Goal: Task Accomplishment & Management: Complete application form

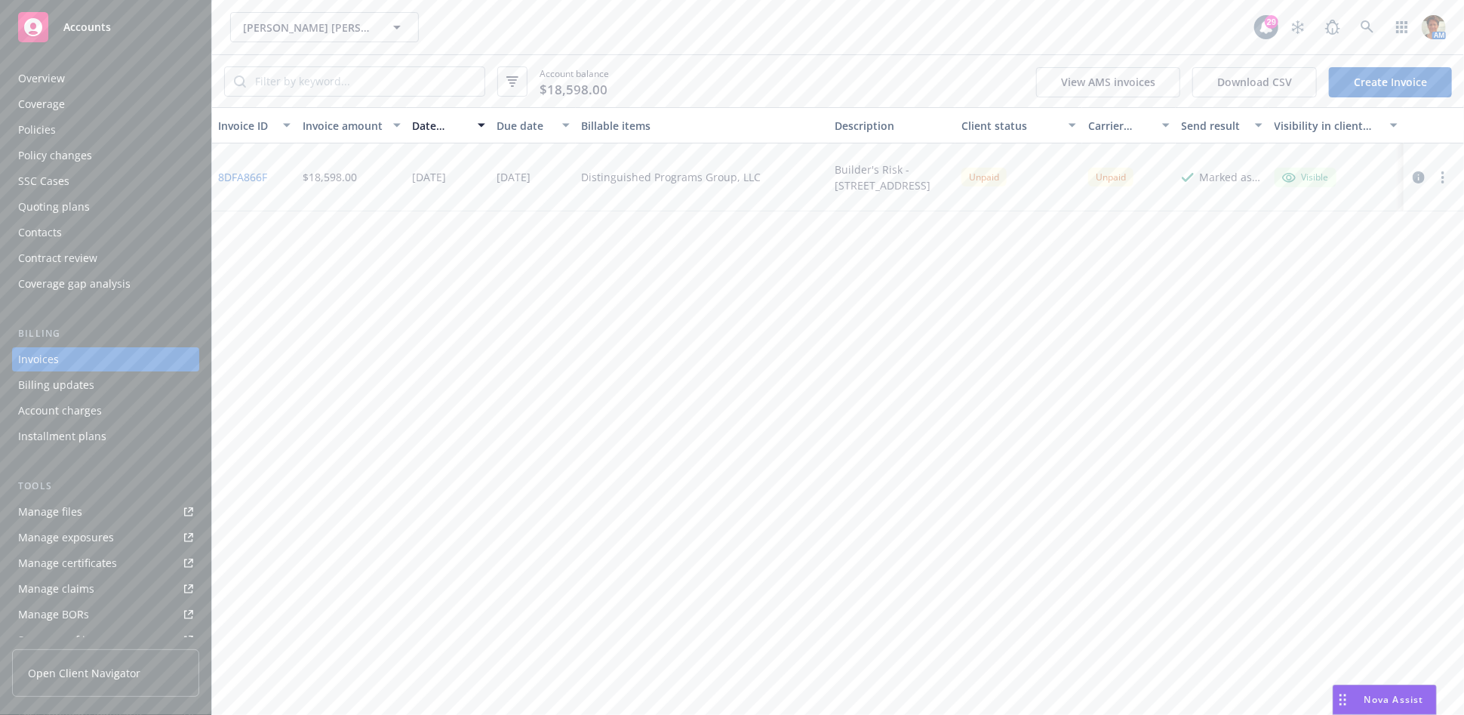
click at [74, 134] on div "Policies" at bounding box center [105, 130] width 175 height 24
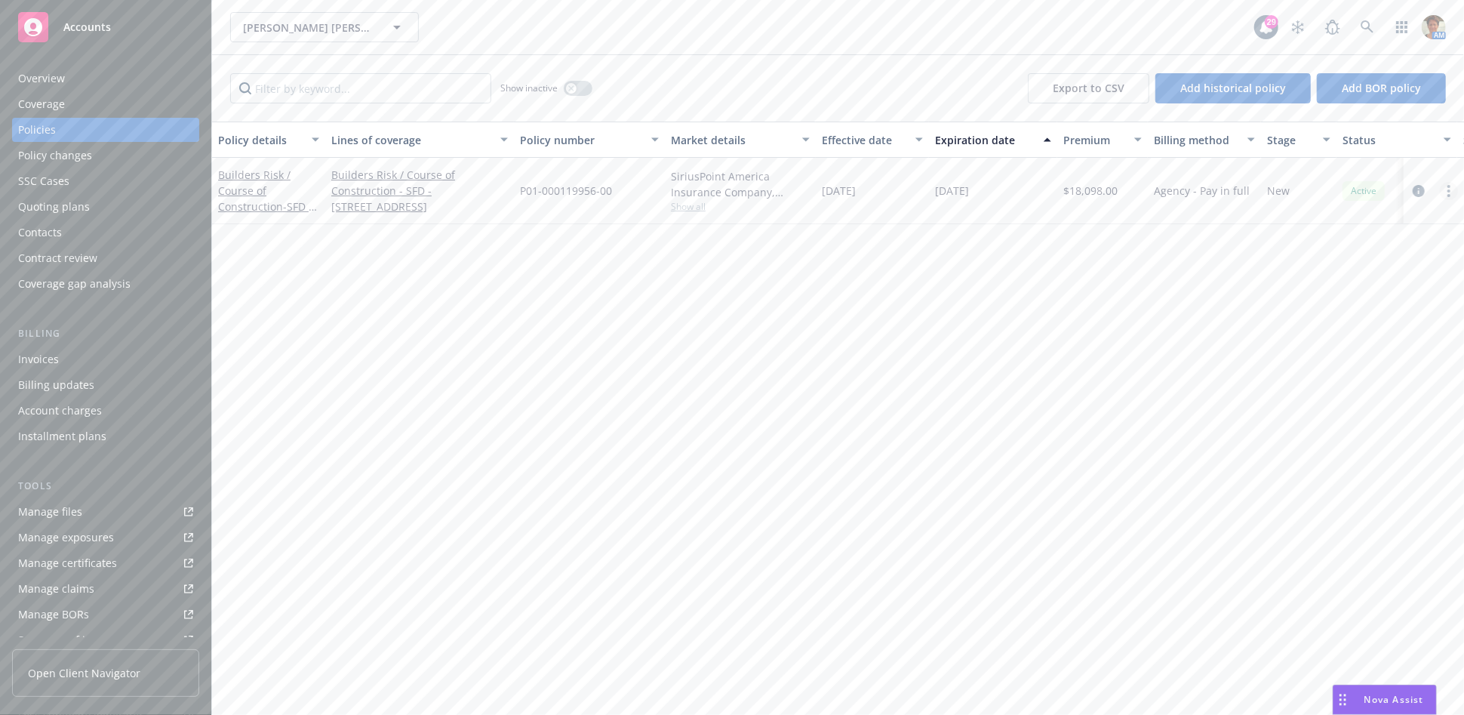
click at [1447, 188] on icon "more" at bounding box center [1448, 191] width 3 height 12
click at [1360, 406] on link "Copy logging email" at bounding box center [1368, 403] width 177 height 30
click at [62, 162] on div "Policy changes" at bounding box center [55, 155] width 74 height 24
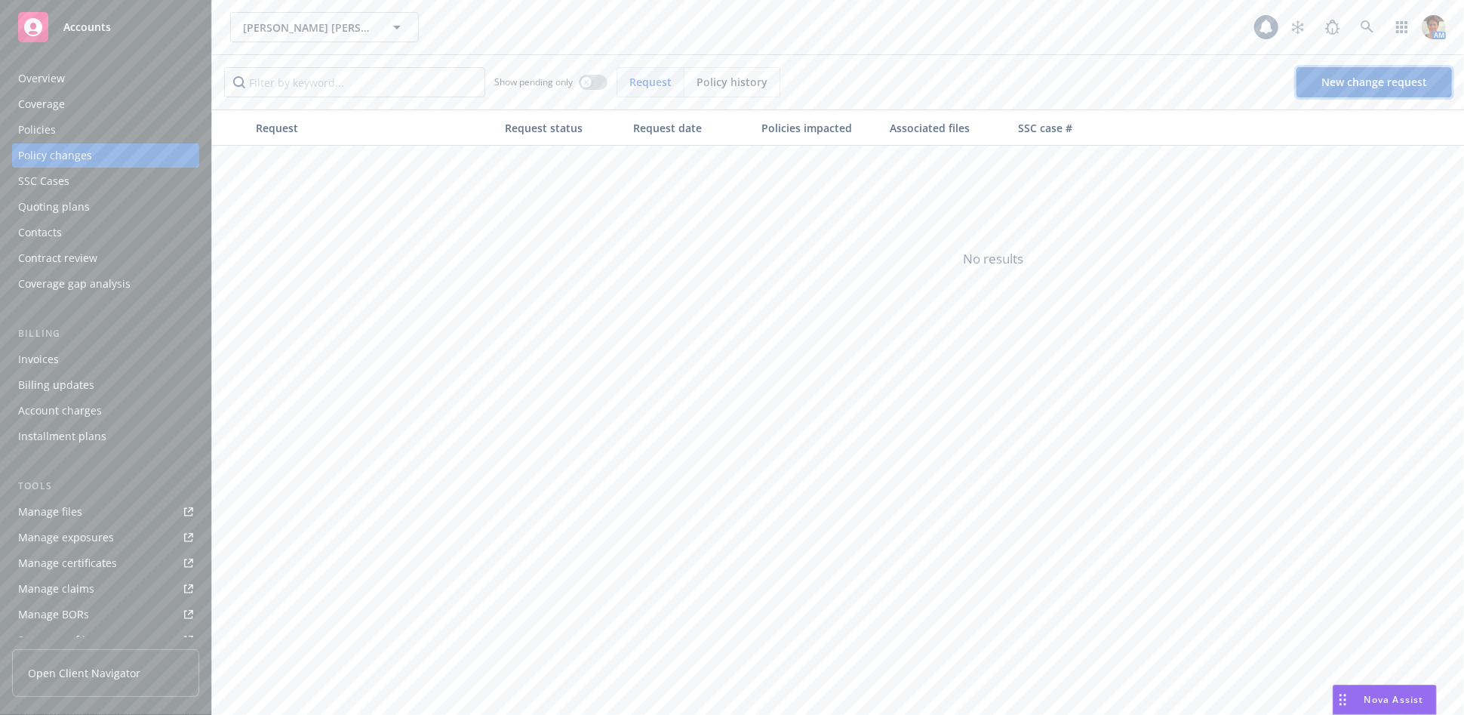
click at [1343, 85] on span "New change request" at bounding box center [1374, 82] width 106 height 14
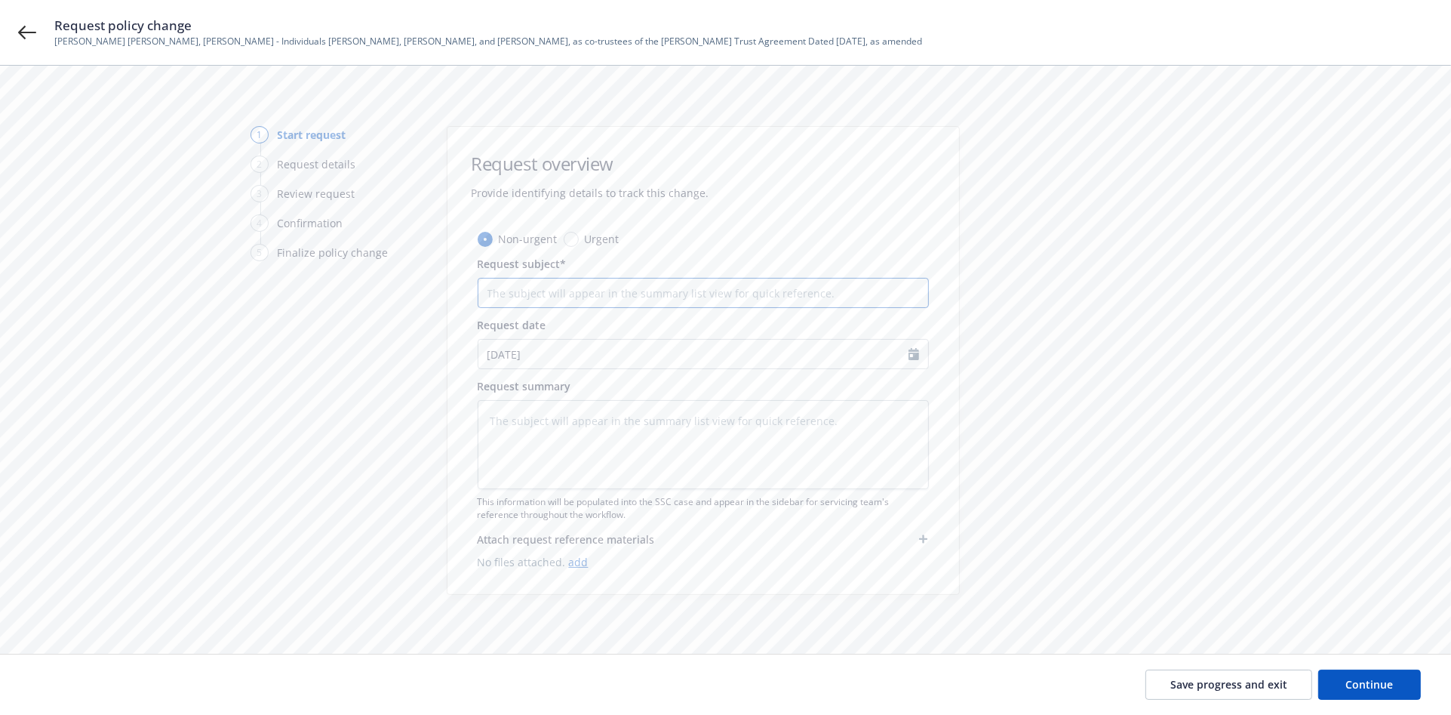
click at [506, 289] on input "Request subject*" at bounding box center [703, 293] width 451 height 30
type textarea "x"
type input "A"
type textarea "x"
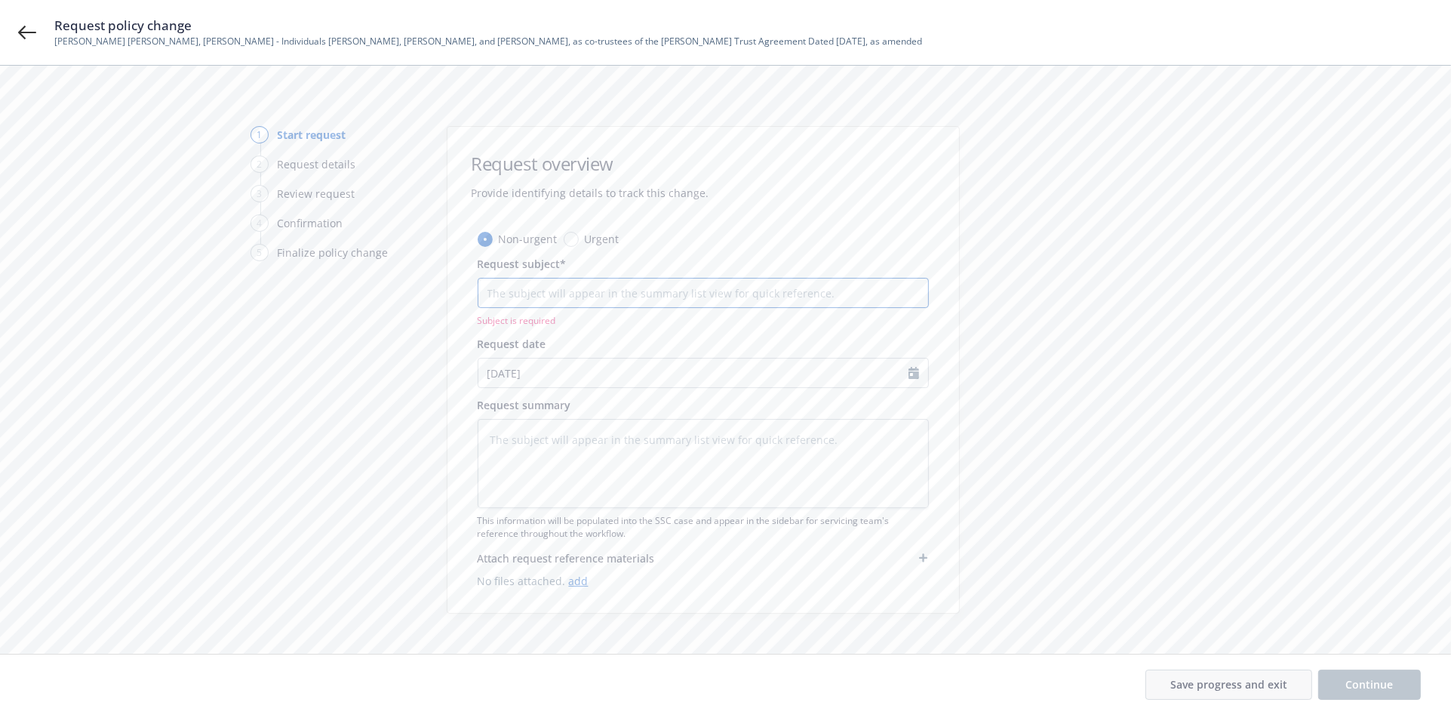
type input "C"
type textarea "x"
type input "Co"
type textarea "x"
type input "Cor"
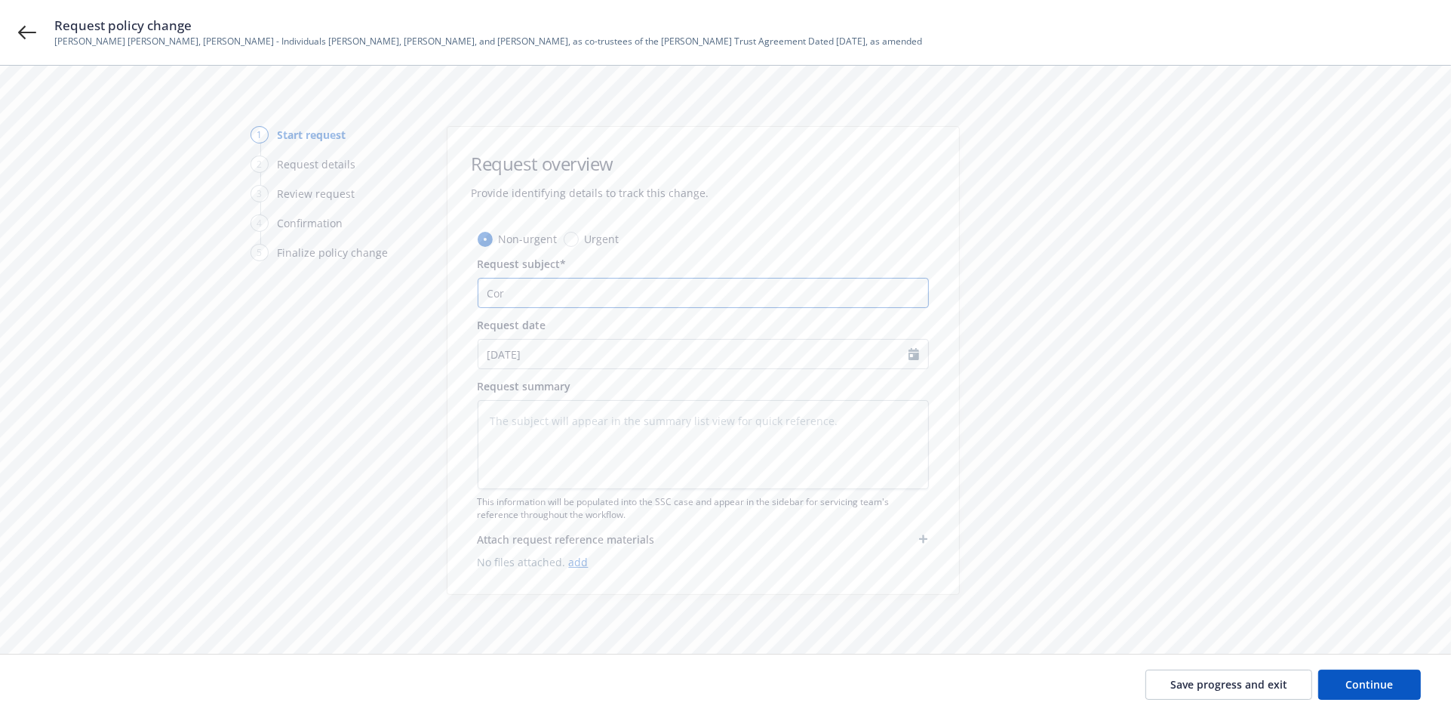
type textarea "x"
type input "Corr"
type textarea "x"
type input "Corre"
type textarea "x"
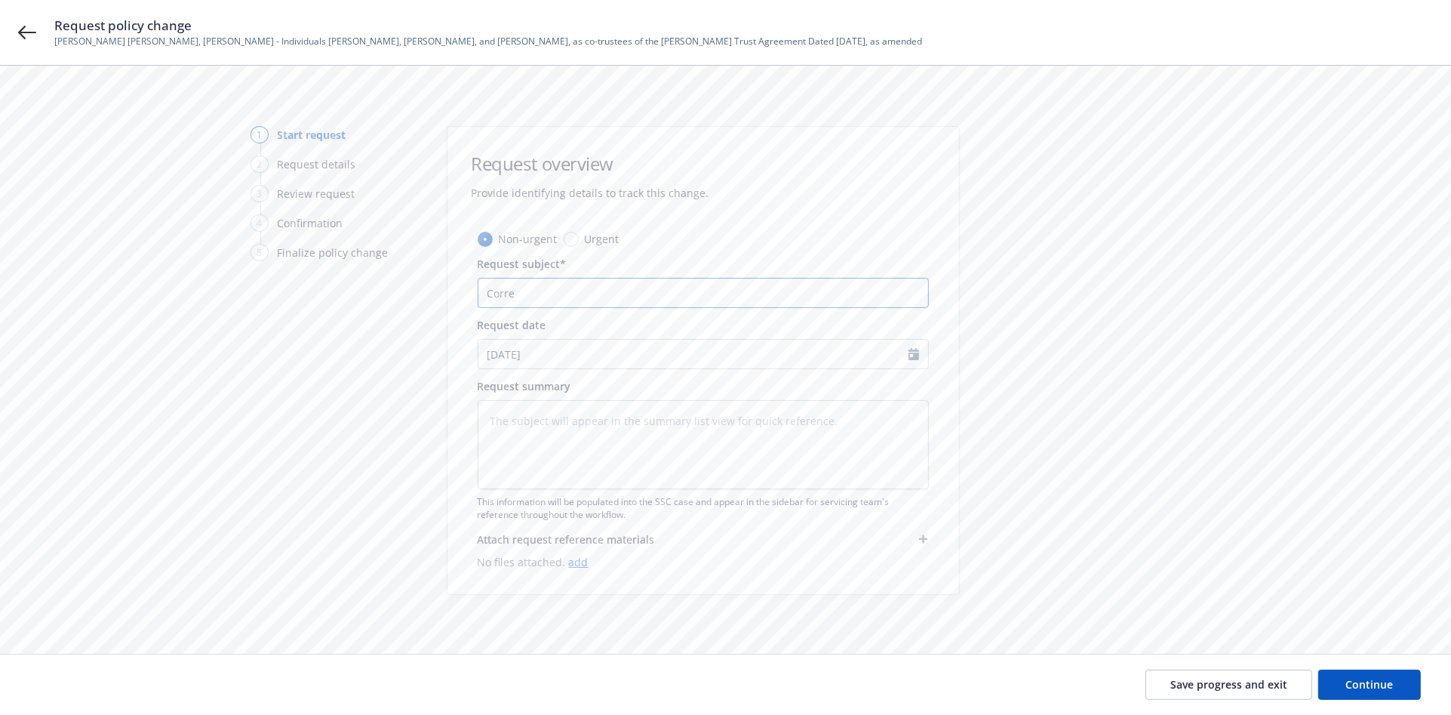
type input "Correc"
type textarea "x"
type input "Correct"
type textarea "x"
type input "Correct"
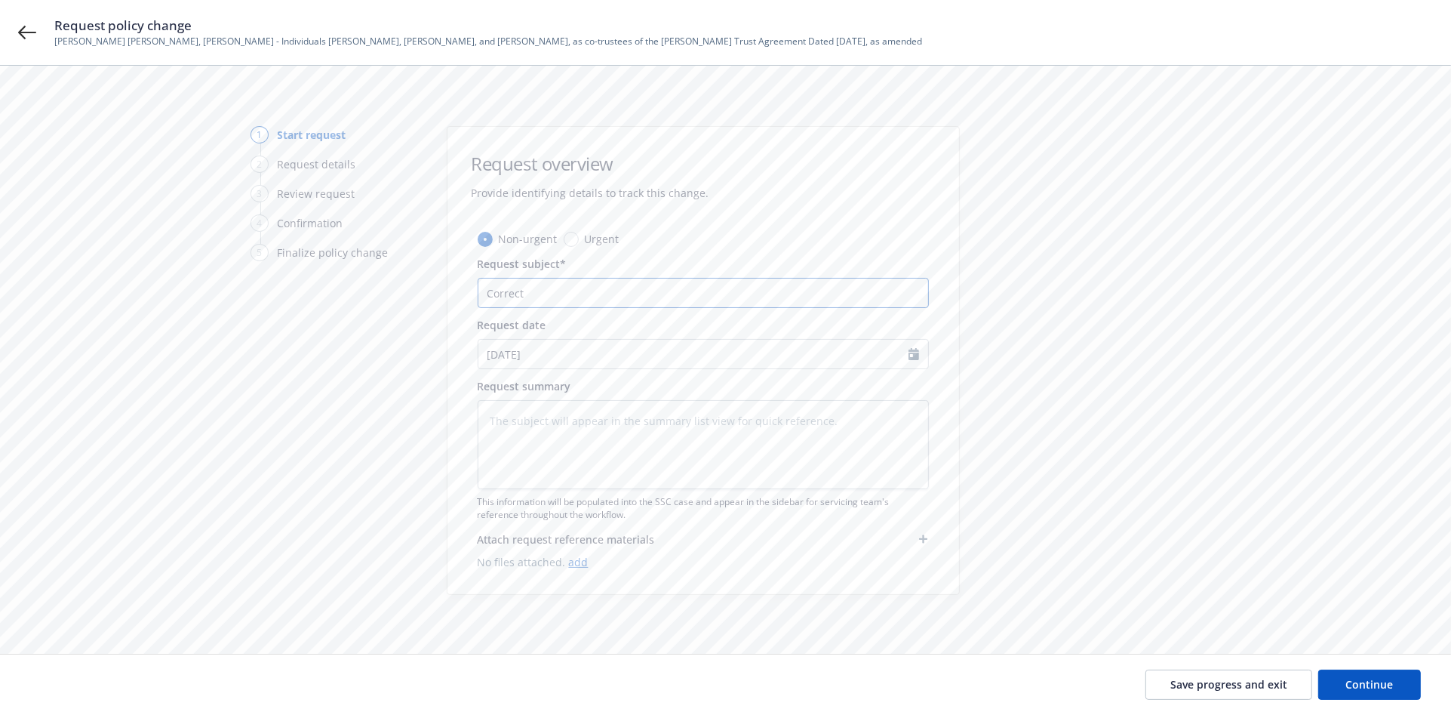
type textarea "x"
type input "Correct L"
type textarea "x"
type input "Correct Lo"
type textarea "x"
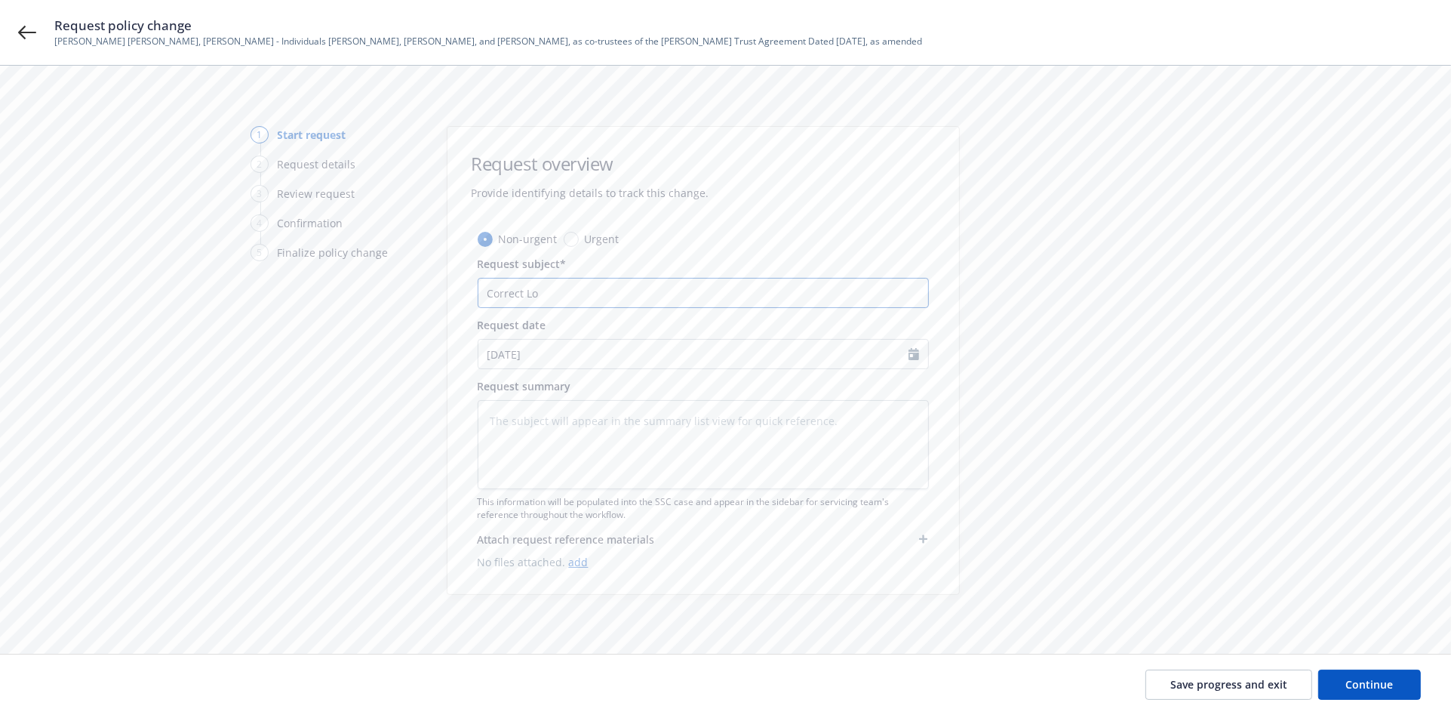
type input "Correct Loc"
type textarea "x"
type input "Correct Loca"
type textarea "x"
type input "Correct Locat"
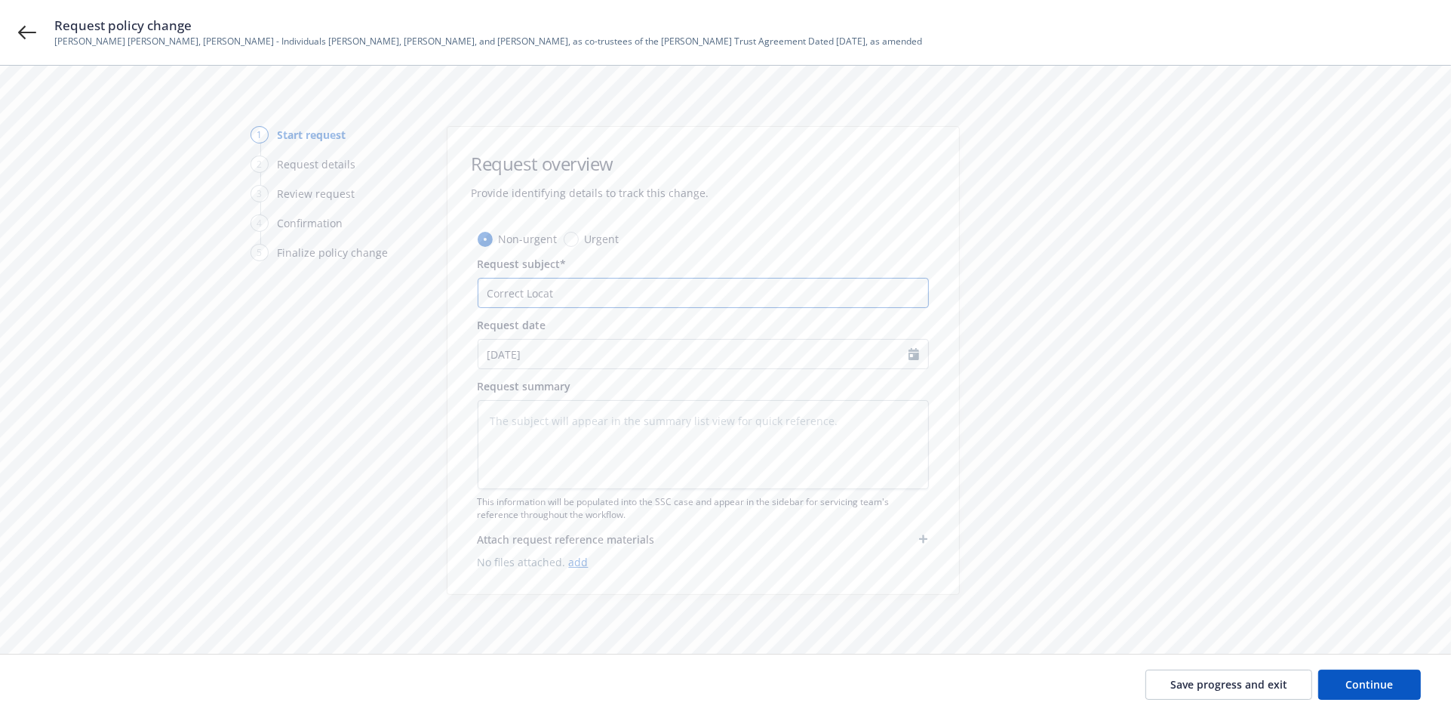
type textarea "x"
type input "Correct Locati"
type textarea "x"
type input "Correct Locatio"
type textarea "x"
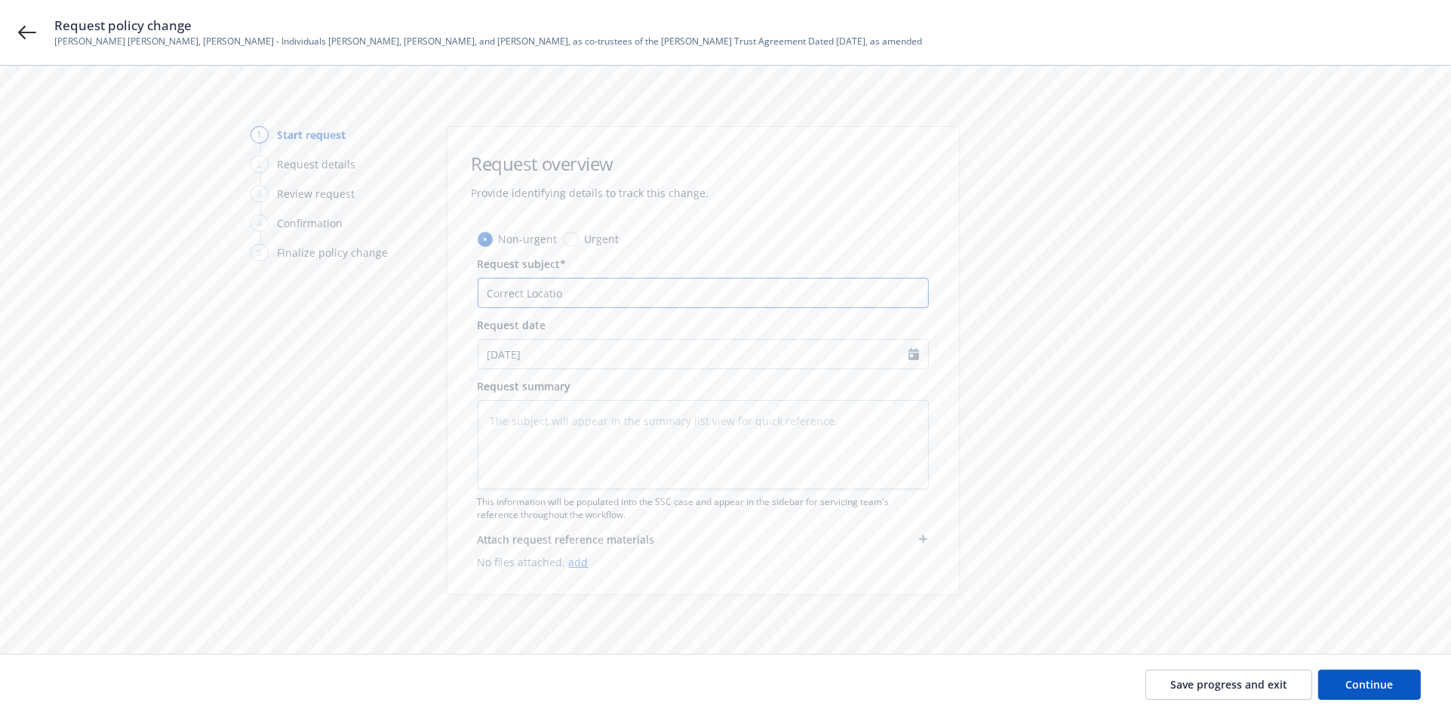
type input "Correct Location"
type textarea "x"
type input "Correct Location"
type textarea "x"
type input "Correct Location t"
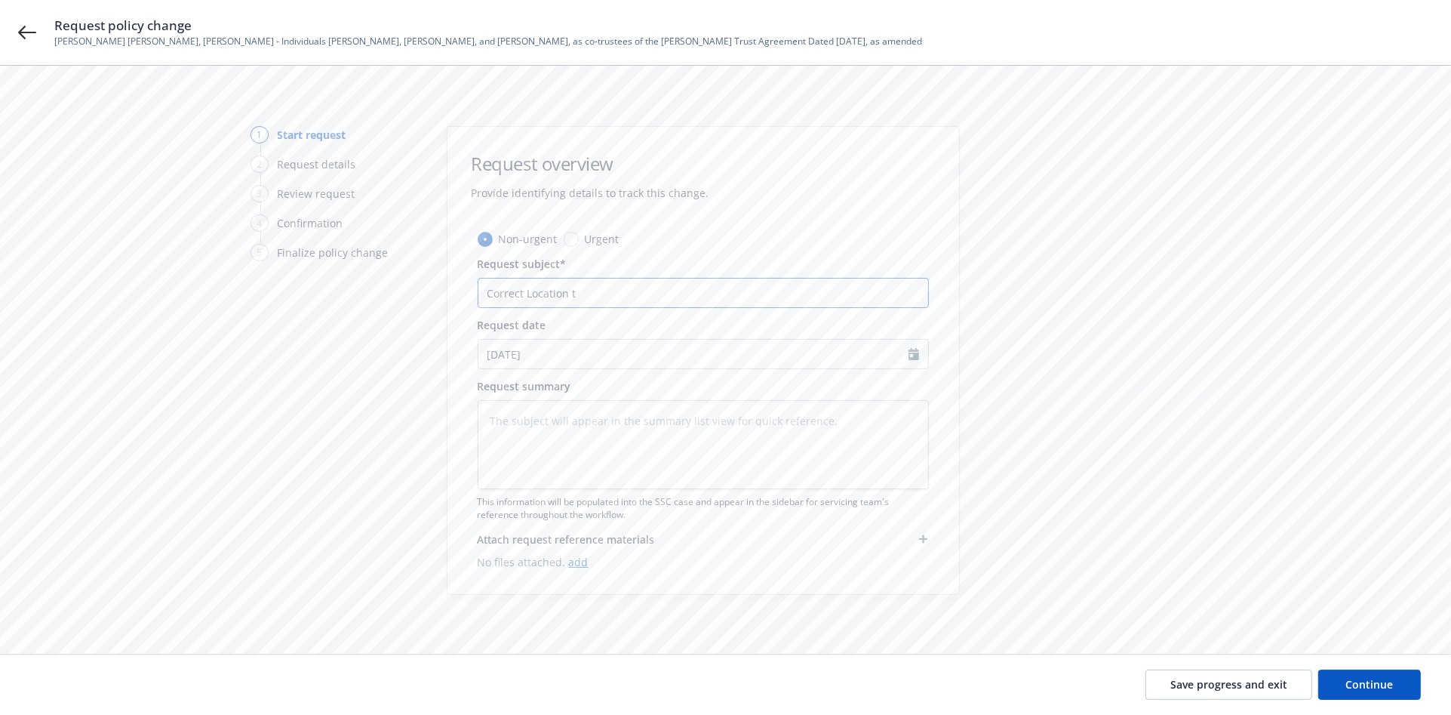
type textarea "x"
type input "Correct Location to"
type textarea "x"
type input "Correct Location to"
type textarea "x"
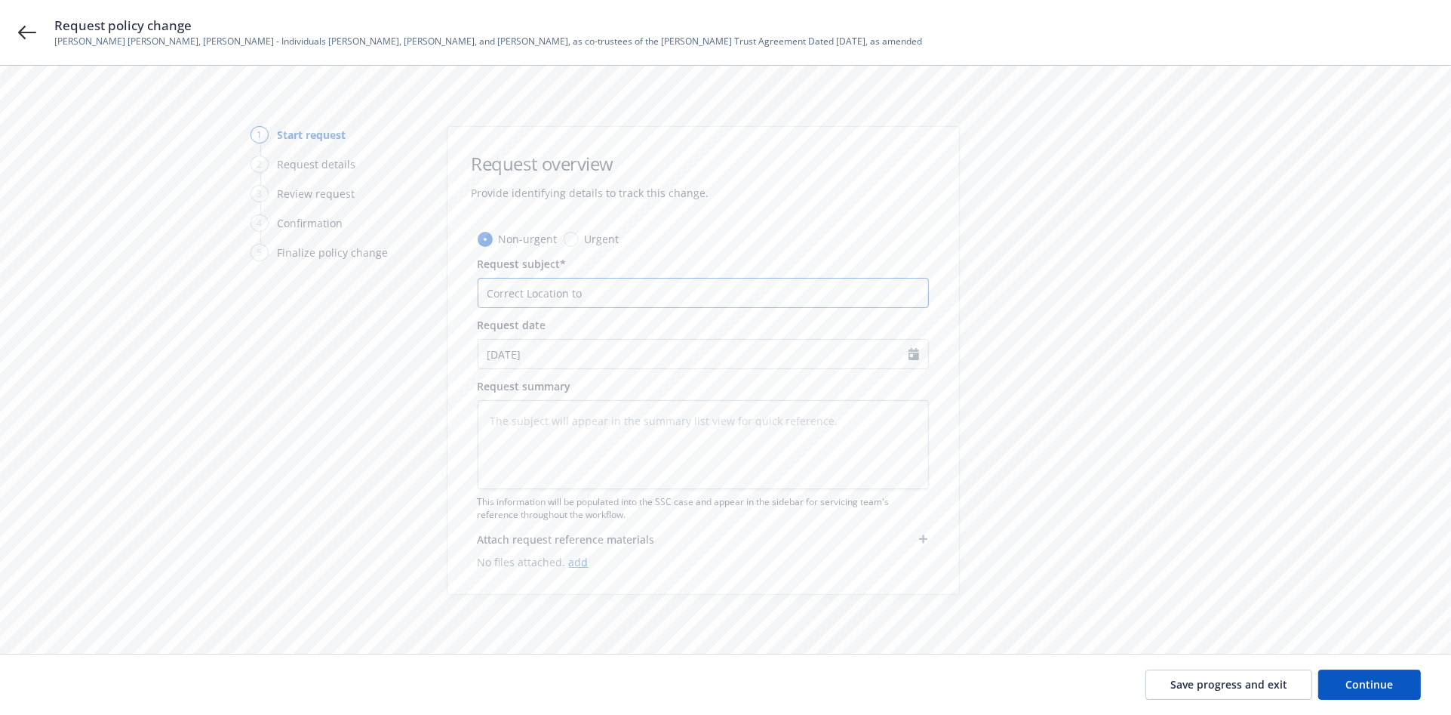
type input "Correct Location to i"
type textarea "x"
type input "Correct Location to in"
type textarea "x"
type input "Correct Location to inc"
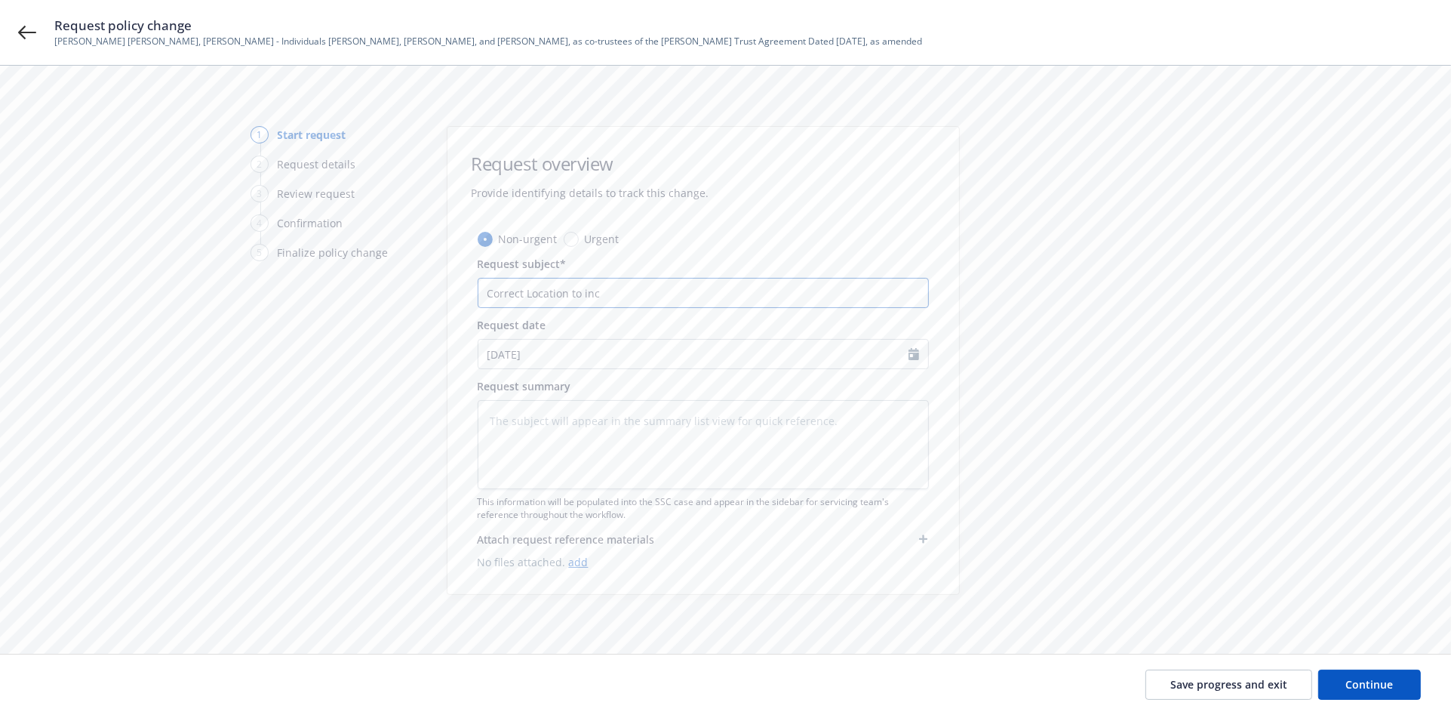
type textarea "x"
type input "Correct Location to incl"
type textarea "x"
type input "Correct Location to inclu"
type textarea "x"
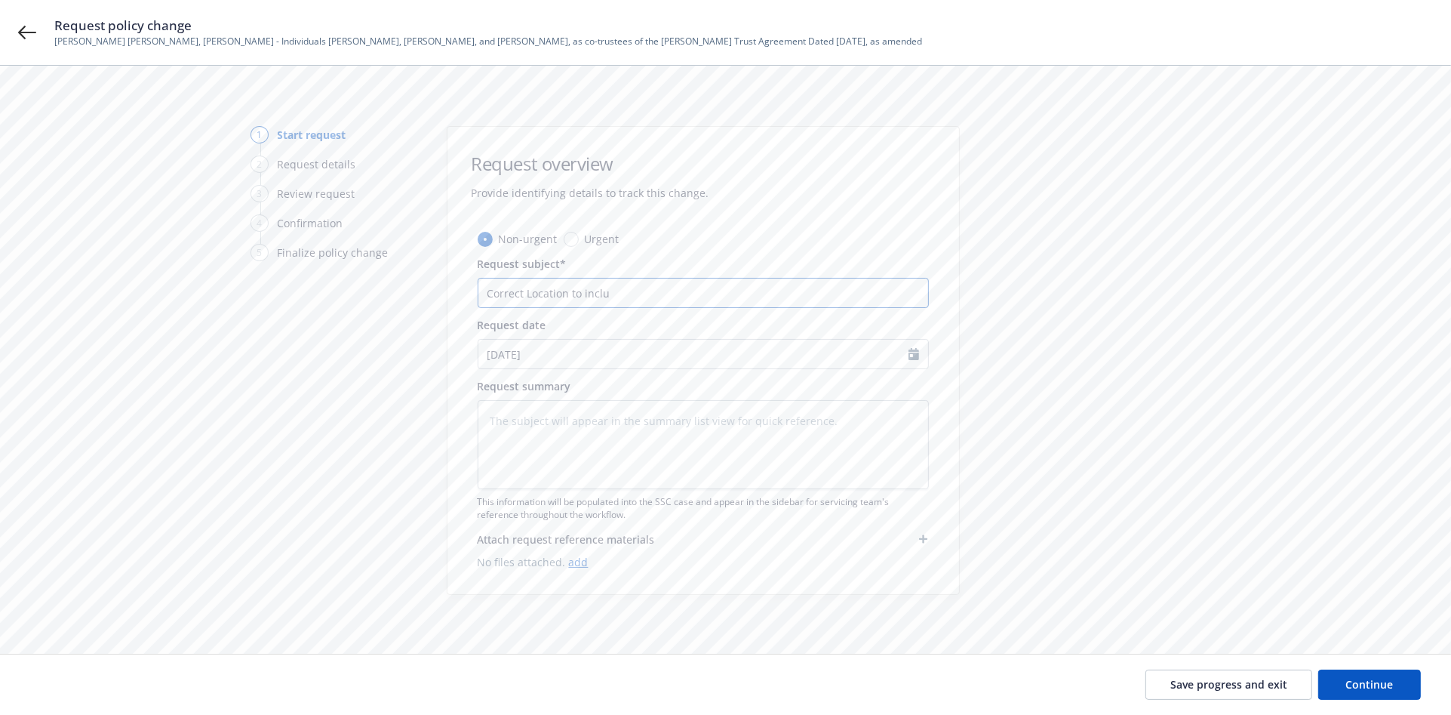
type input "Correct Location to includ"
type textarea "x"
type input "Correct Location to include"
type textarea "x"
type input "Correct Location to include"
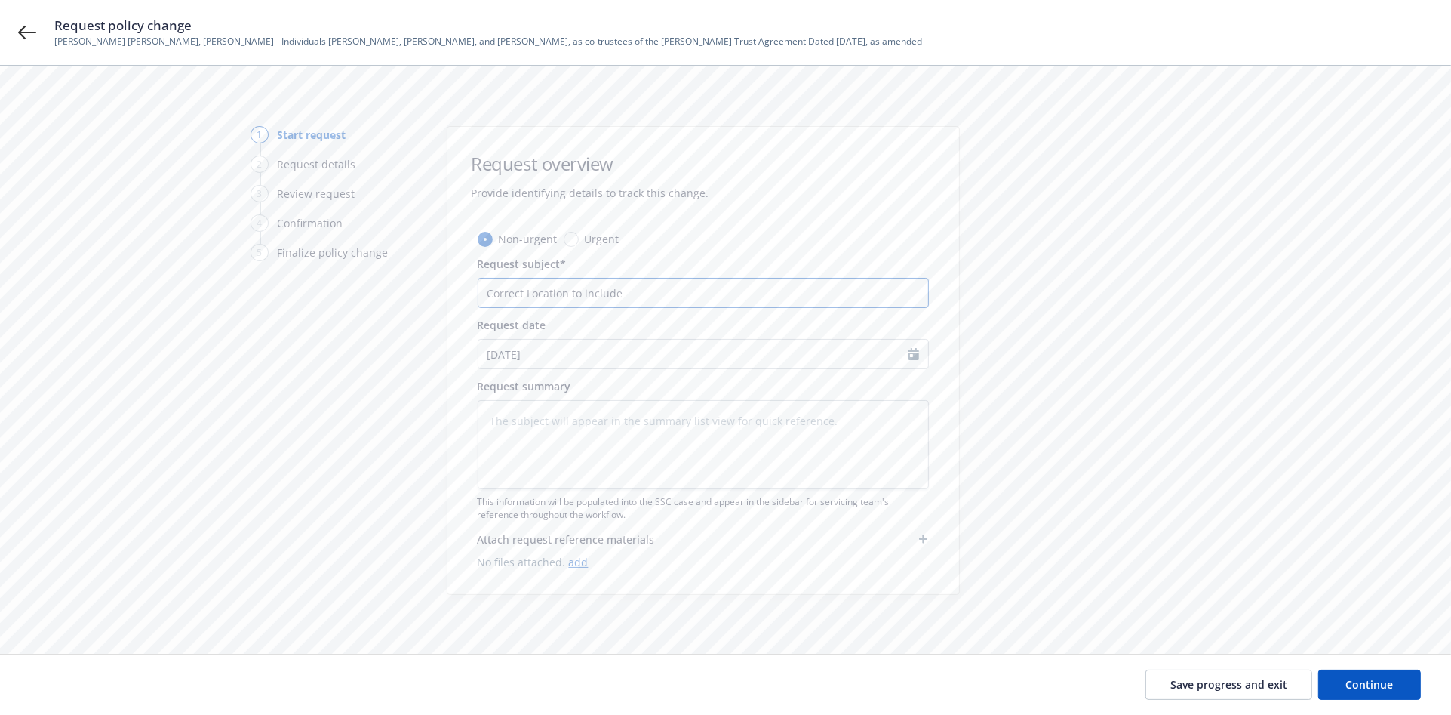
type textarea "x"
type input "Correct Location to include ""
type textarea "x"
type input "Correct Location to include "6"
type textarea "x"
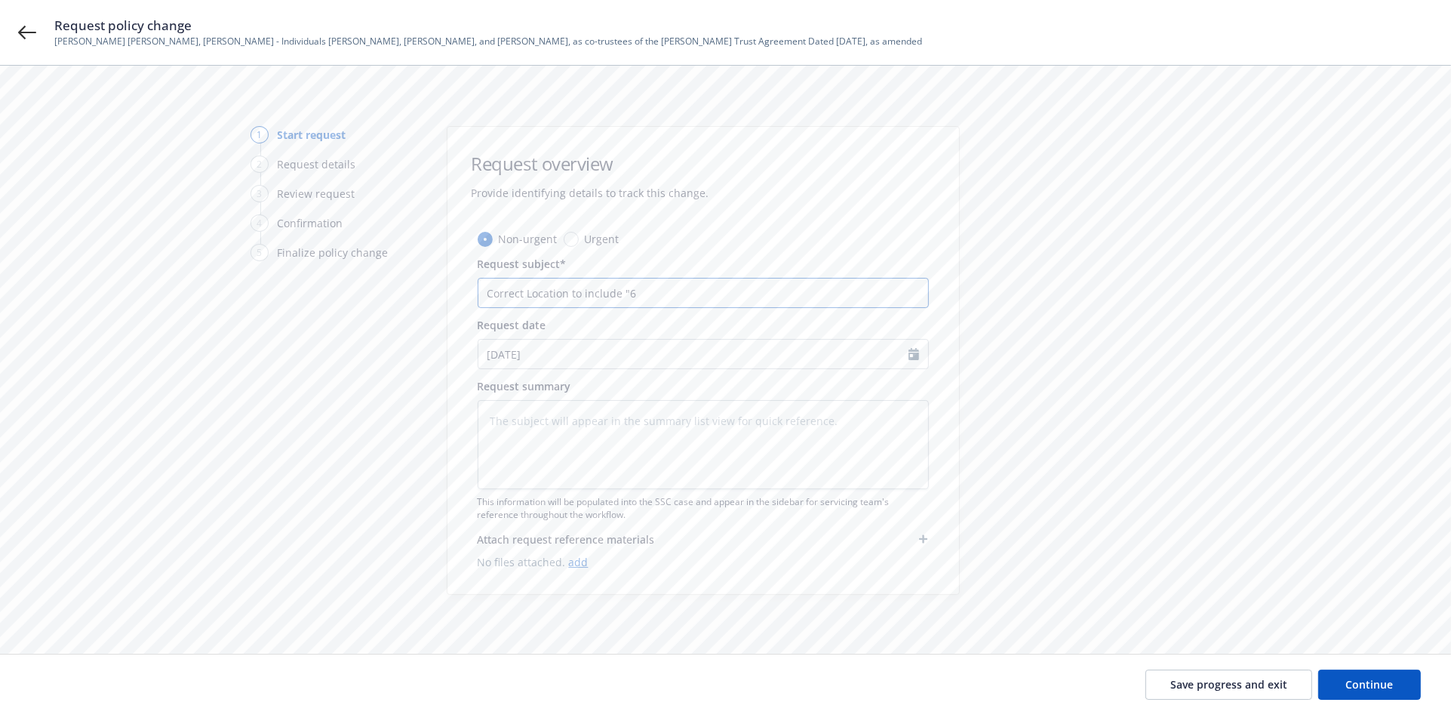
type input "Correct Location to include "62"
type textarea "x"
type input "Correct Location to include "623"
type textarea "x"
type input "Correct Location to include "623)"
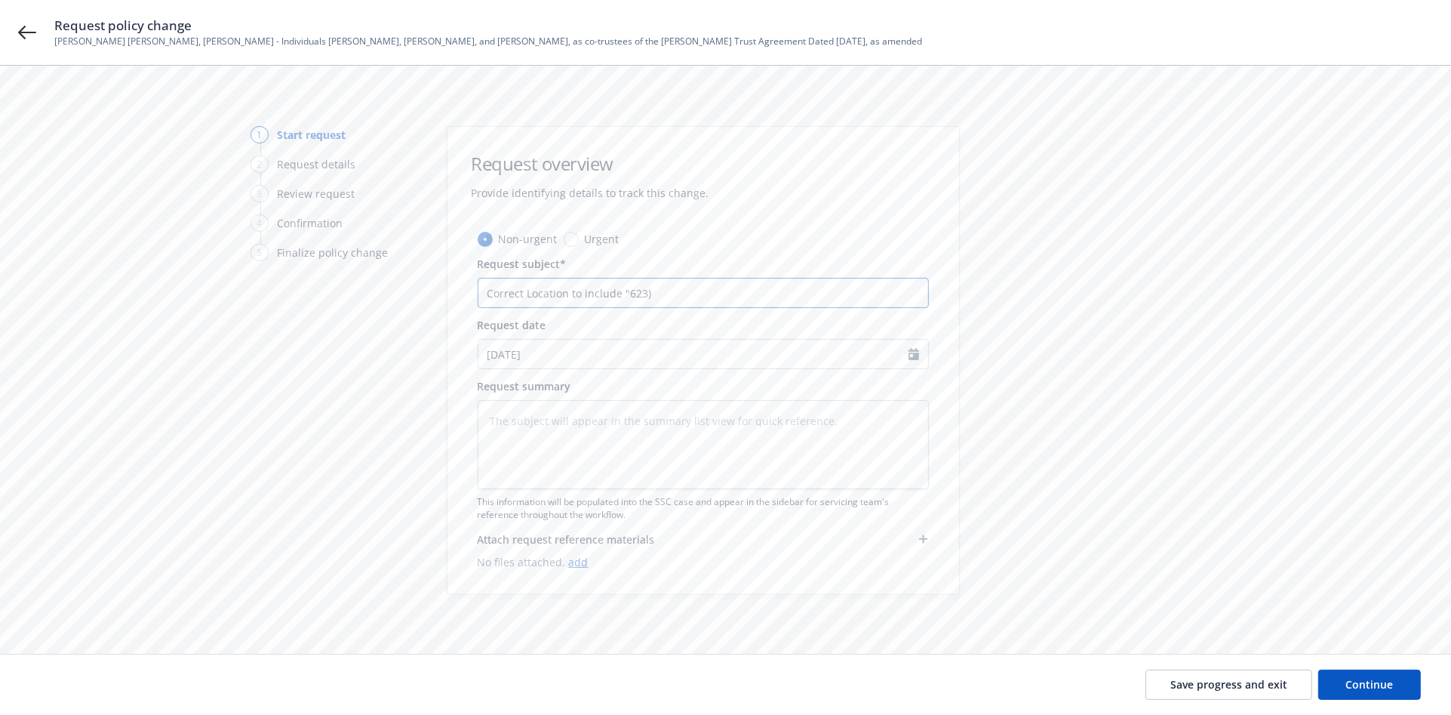
type textarea "x"
type input "Correct Location to include "623"
type textarea "x"
type input "Correct Location to include "623""
type textarea "x"
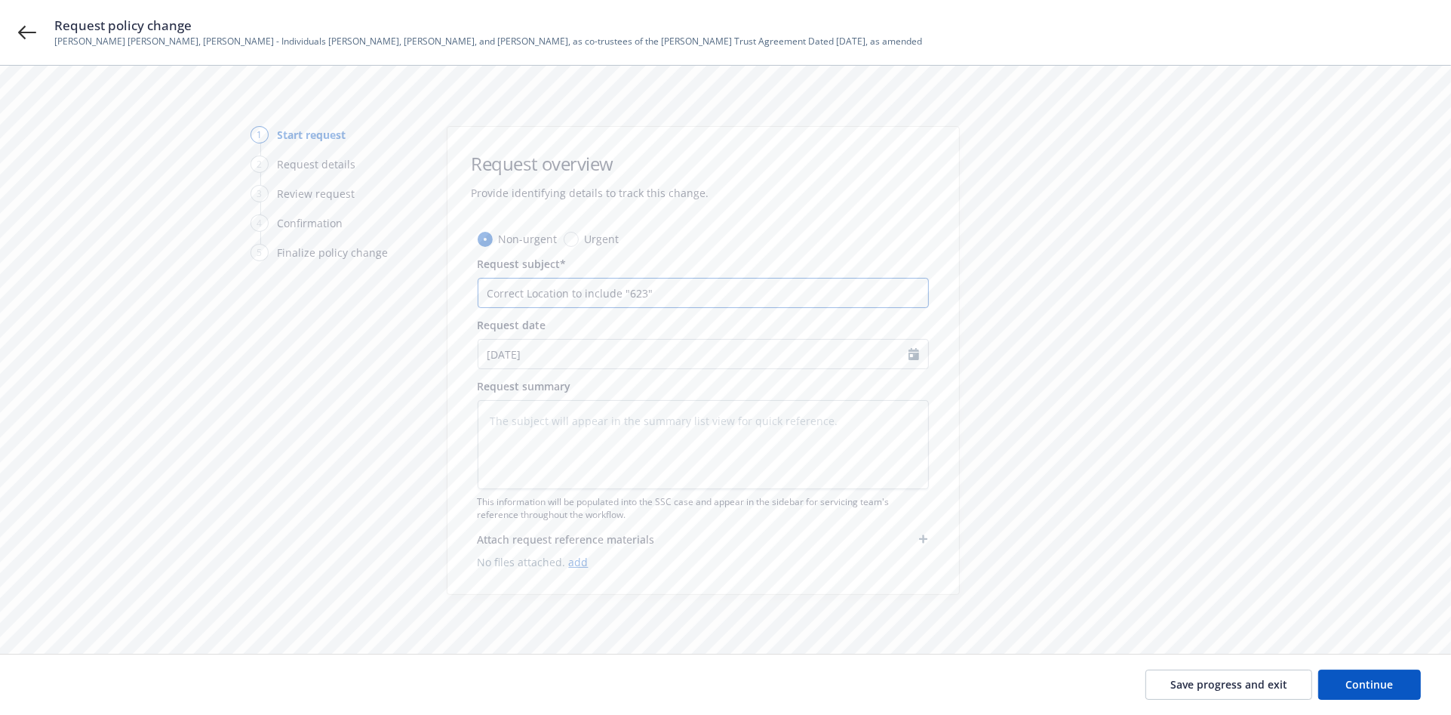
type input "Correct Location to include "623""
type textarea "x"
type input "Correct Location to include "623" a"
type textarea "x"
type input "Correct Location to include "623" an"
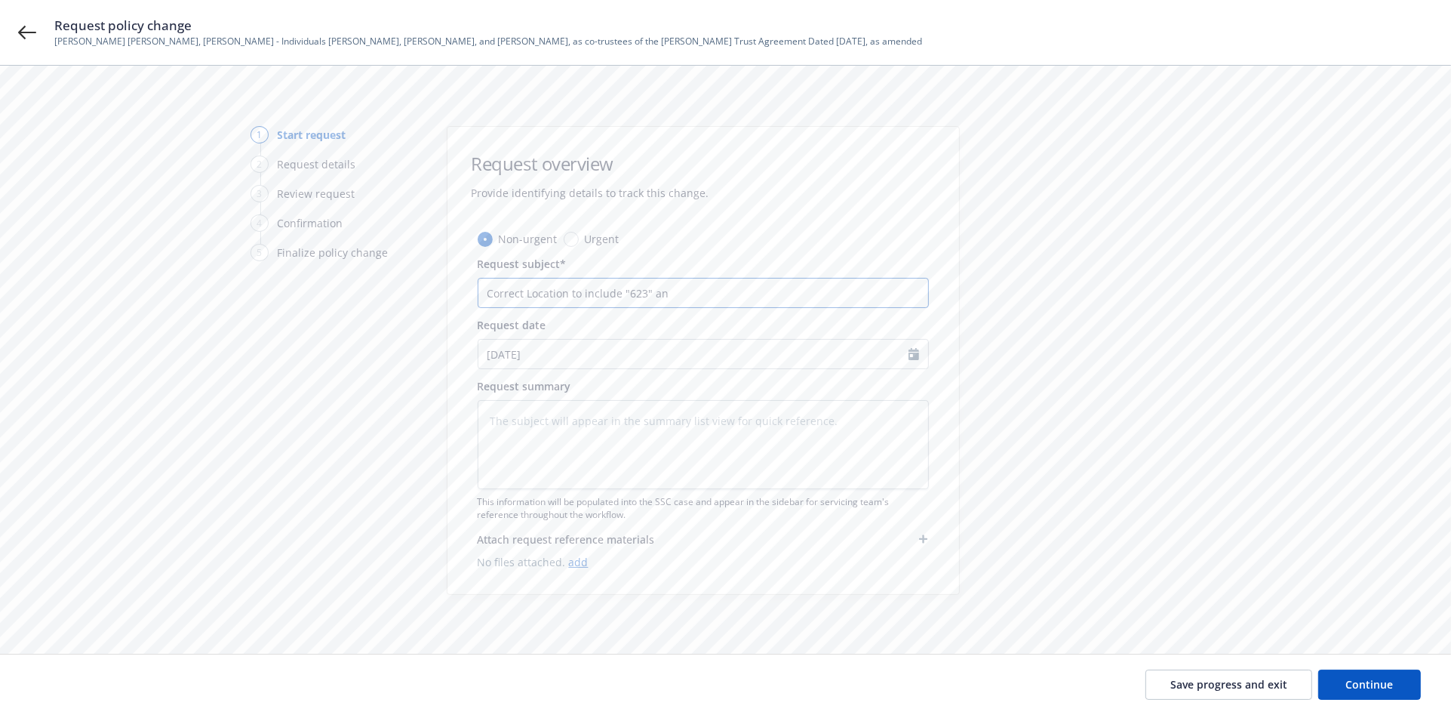
type textarea "x"
type input "Correct Location to include "623" and"
type textarea "x"
type input "Correct Location to include "623" and"
type textarea "x"
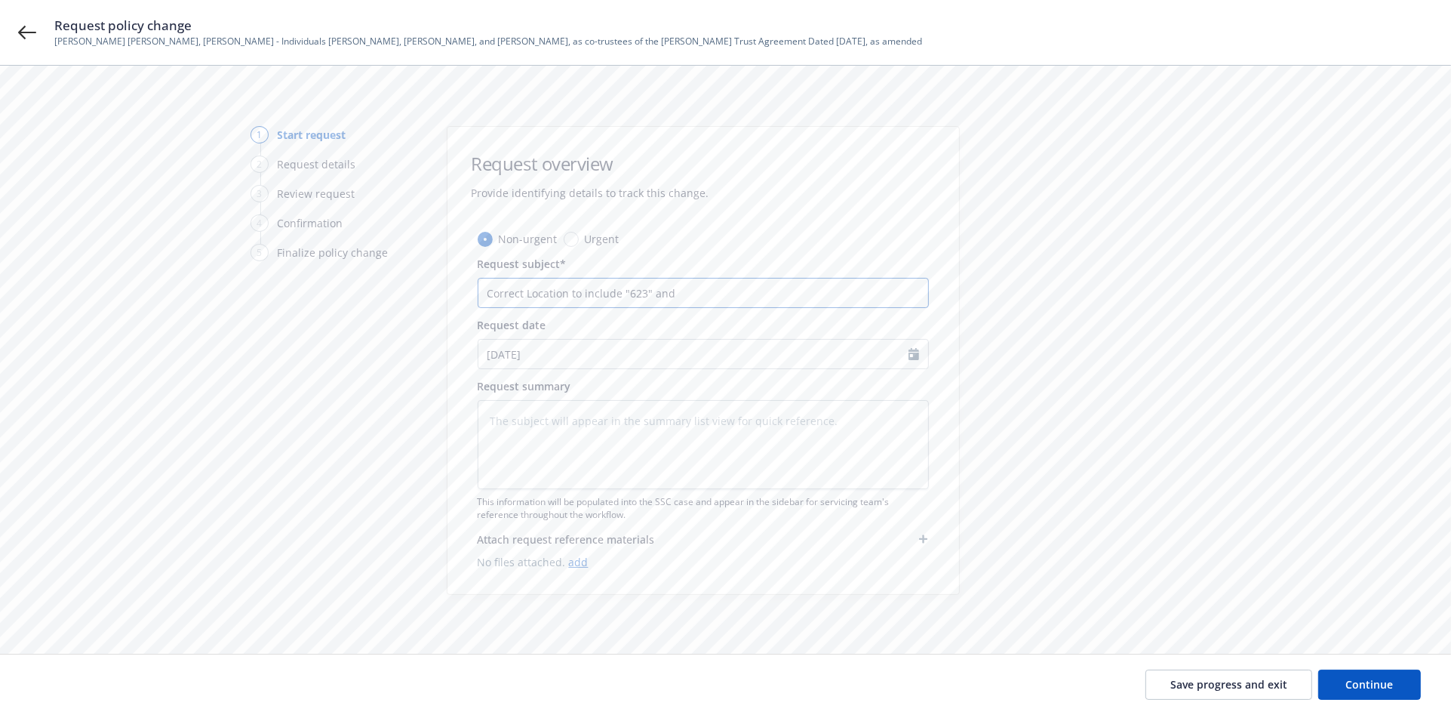
type input "Correct Location to include "623" and A"
type textarea "x"
type input "Correct Location to include "623" and Ad"
type textarea "x"
type input "Correct Location to include "623" and Add"
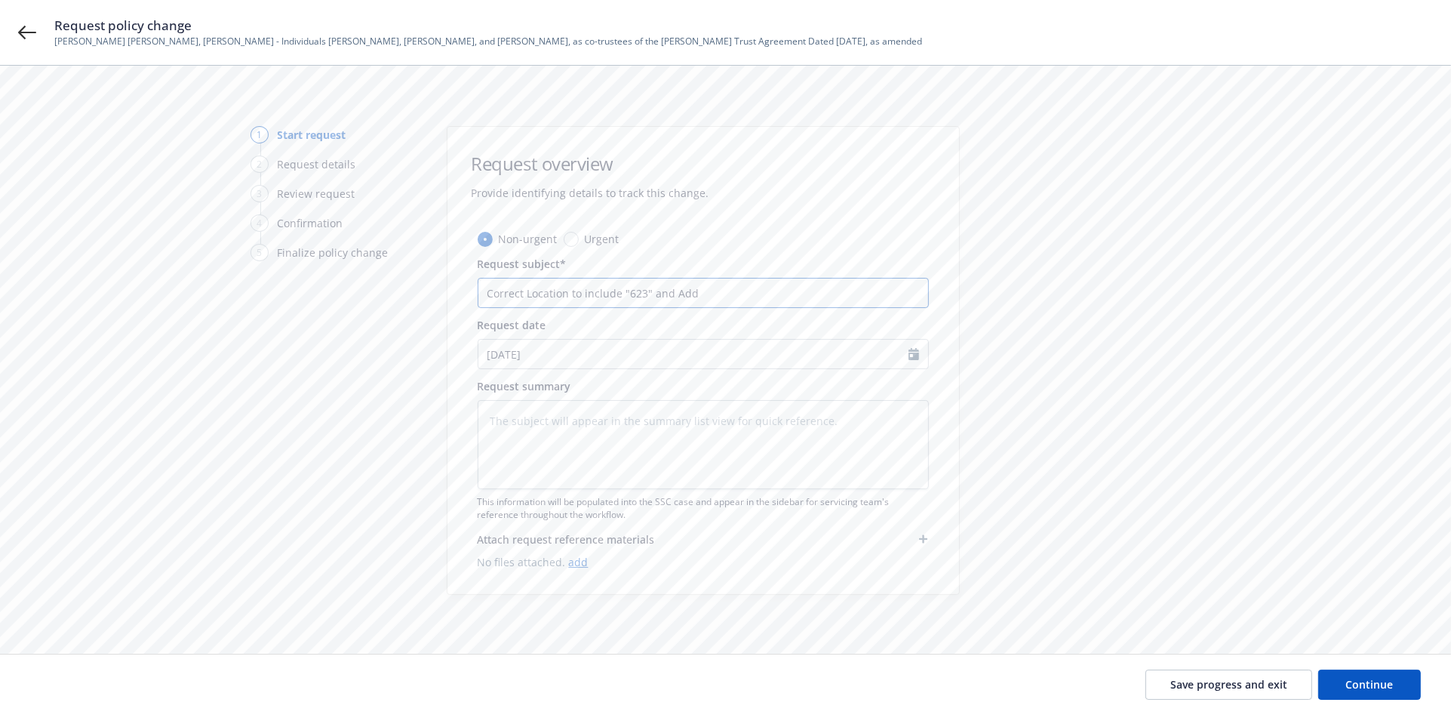
type textarea "x"
type input "Correct Location to include "623" and Add"
type textarea "x"
type input "Correct Location to include "623" and Add M"
type textarea "x"
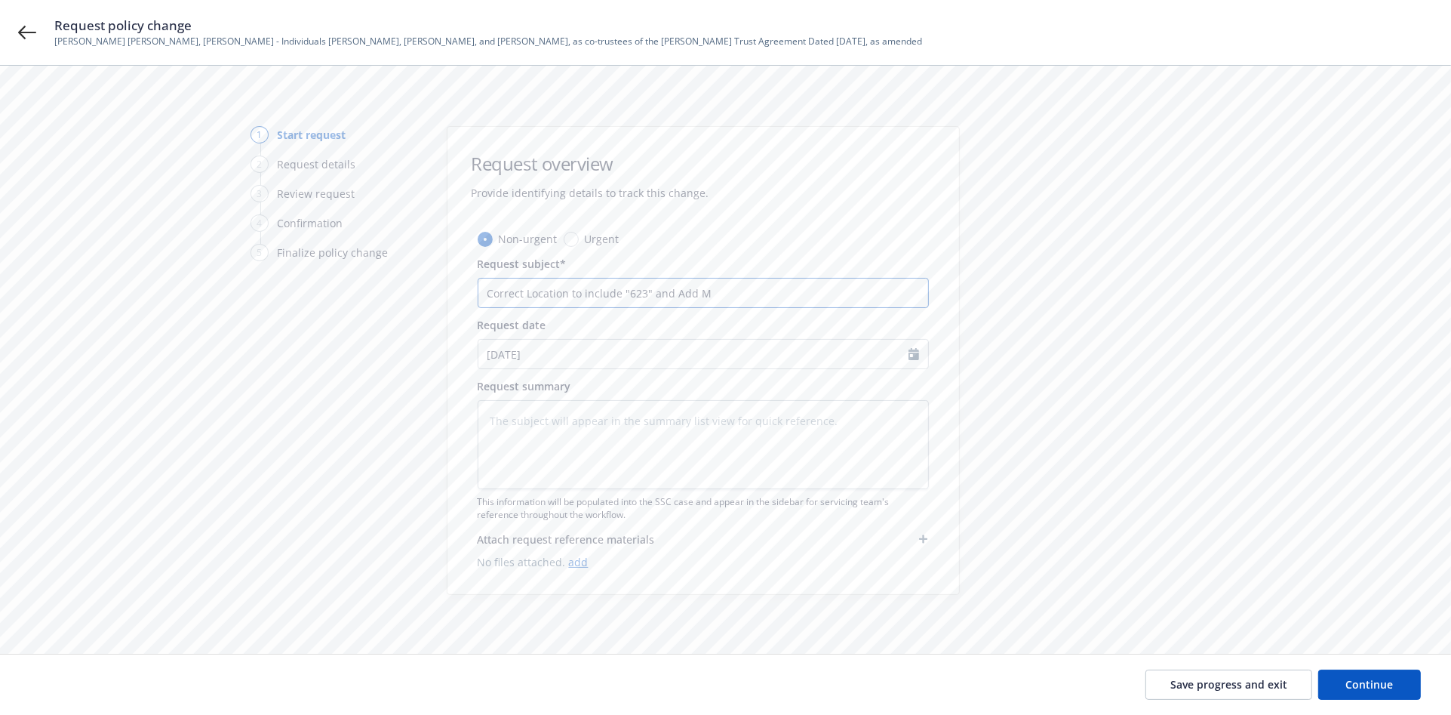
type input "Correct Location to include "623" and Add Mo"
type textarea "x"
type input "Correct Location to include "623" and Add Mor"
type textarea "x"
type input "Correct Location to include "623" and Add Mort"
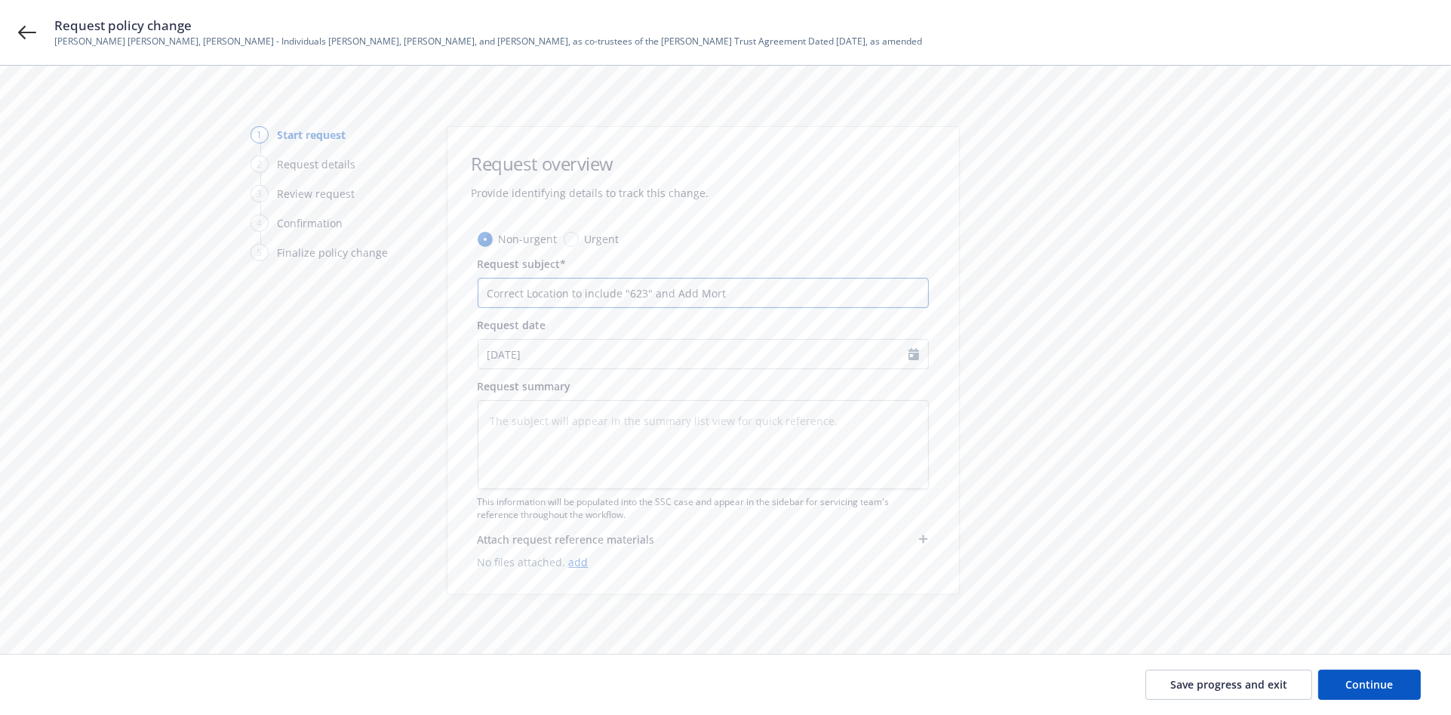
type textarea "x"
type input "Correct Location to include "623" and Add Mortg"
type textarea "x"
type input "Correct Location to include "623" and Add Mortga"
type textarea "x"
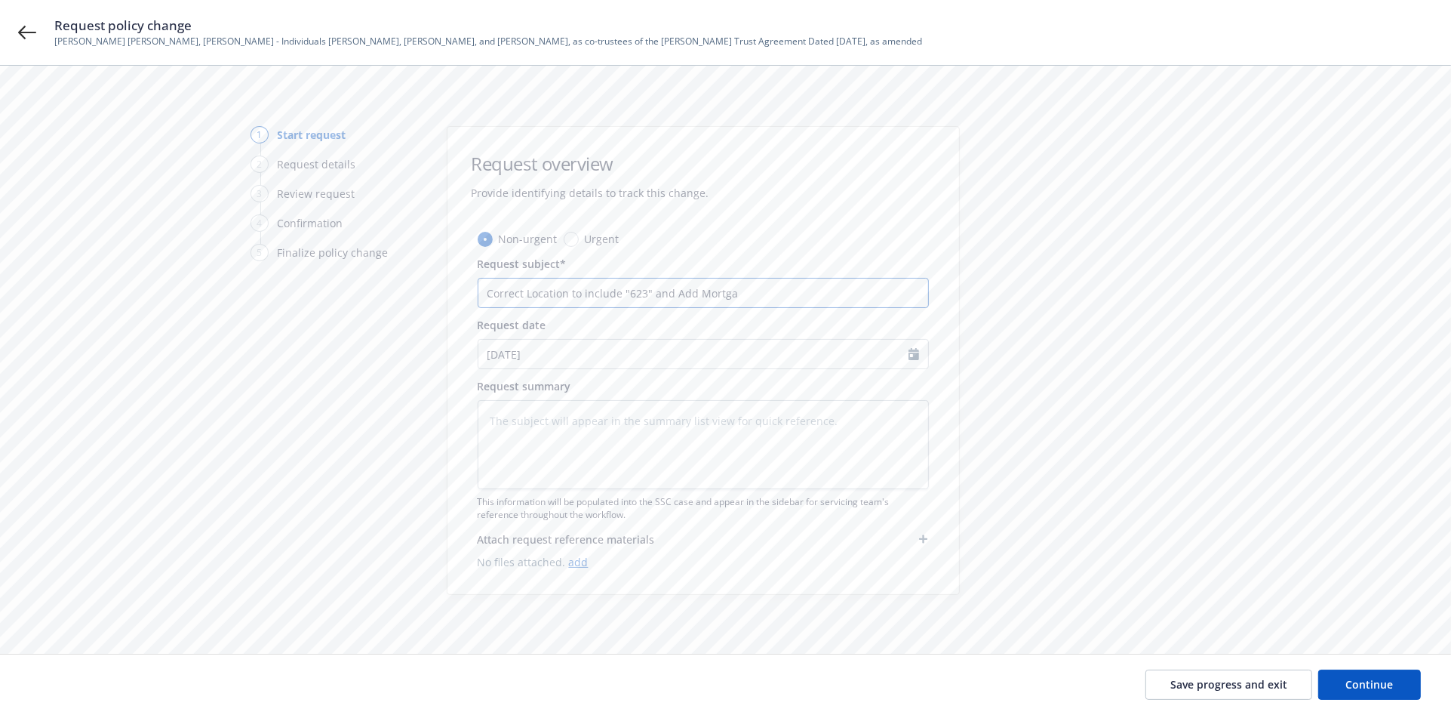
type input "Correct Location to include "623" and Add Mortgag"
type textarea "x"
type input "Correct Location to include "623" and Add Mortgage"
type textarea "x"
drag, startPoint x: 765, startPoint y: 296, endPoint x: 473, endPoint y: 301, distance: 292.1
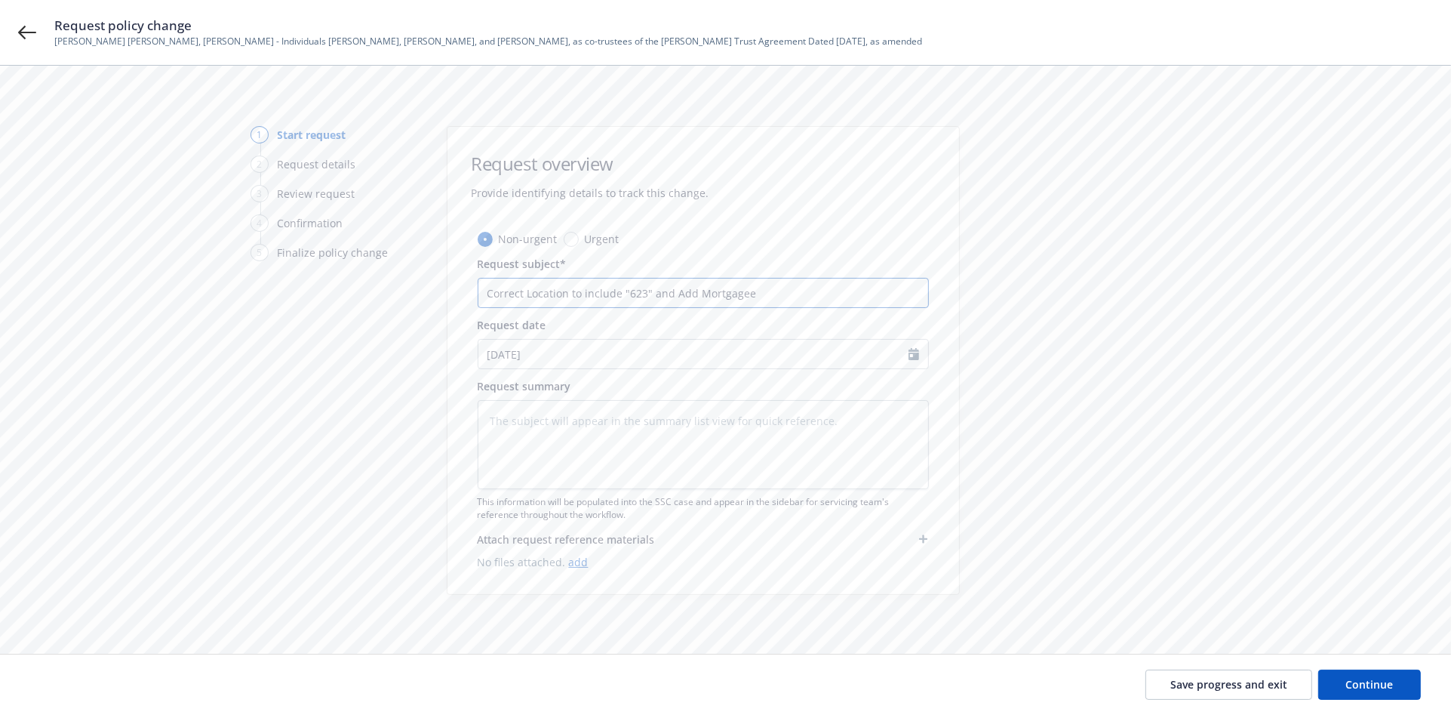
click at [475, 299] on div "Non-urgent Urgent Request subject* Correct Location to include "623" and Add Mo…" at bounding box center [703, 412] width 512 height 363
type input "Correct Location to include "623" and Add Mortgagee"
click at [519, 436] on textarea at bounding box center [703, 444] width 451 height 89
paste textarea "Correct Location to include "623" and Add Mortgagee"
type textarea "x"
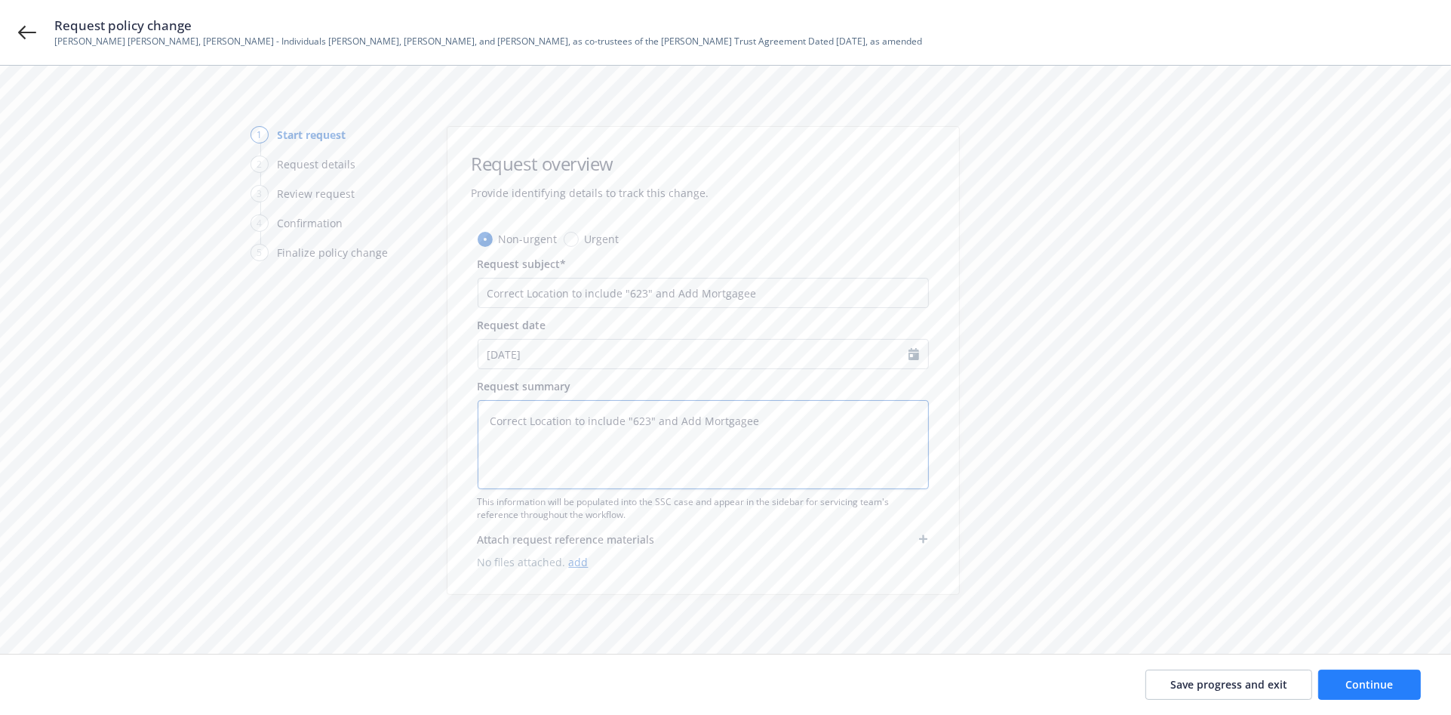
type textarea "Correct Location to include "623" and Add Mortgagee"
click at [1340, 679] on button "Continue" at bounding box center [1369, 684] width 103 height 30
type textarea "x"
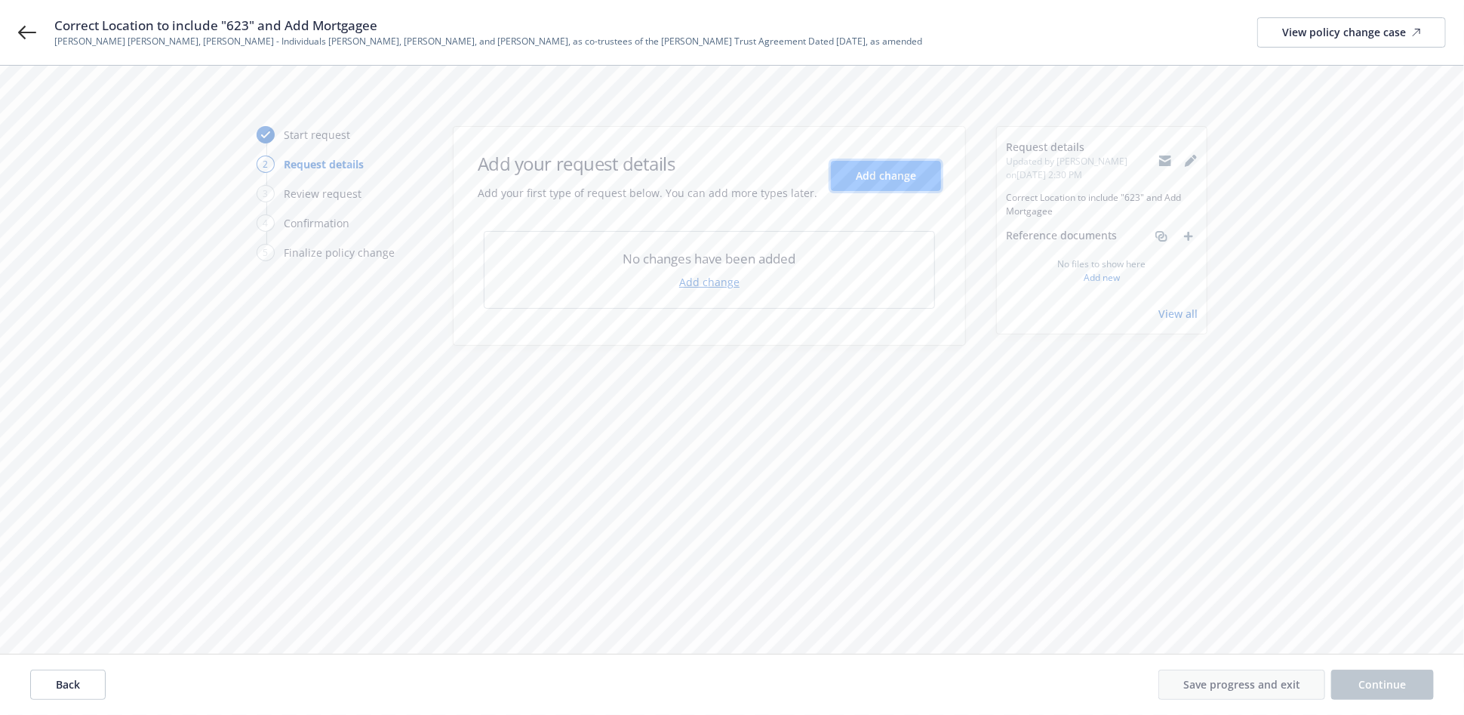
click at [893, 173] on span "Add change" at bounding box center [886, 175] width 60 height 14
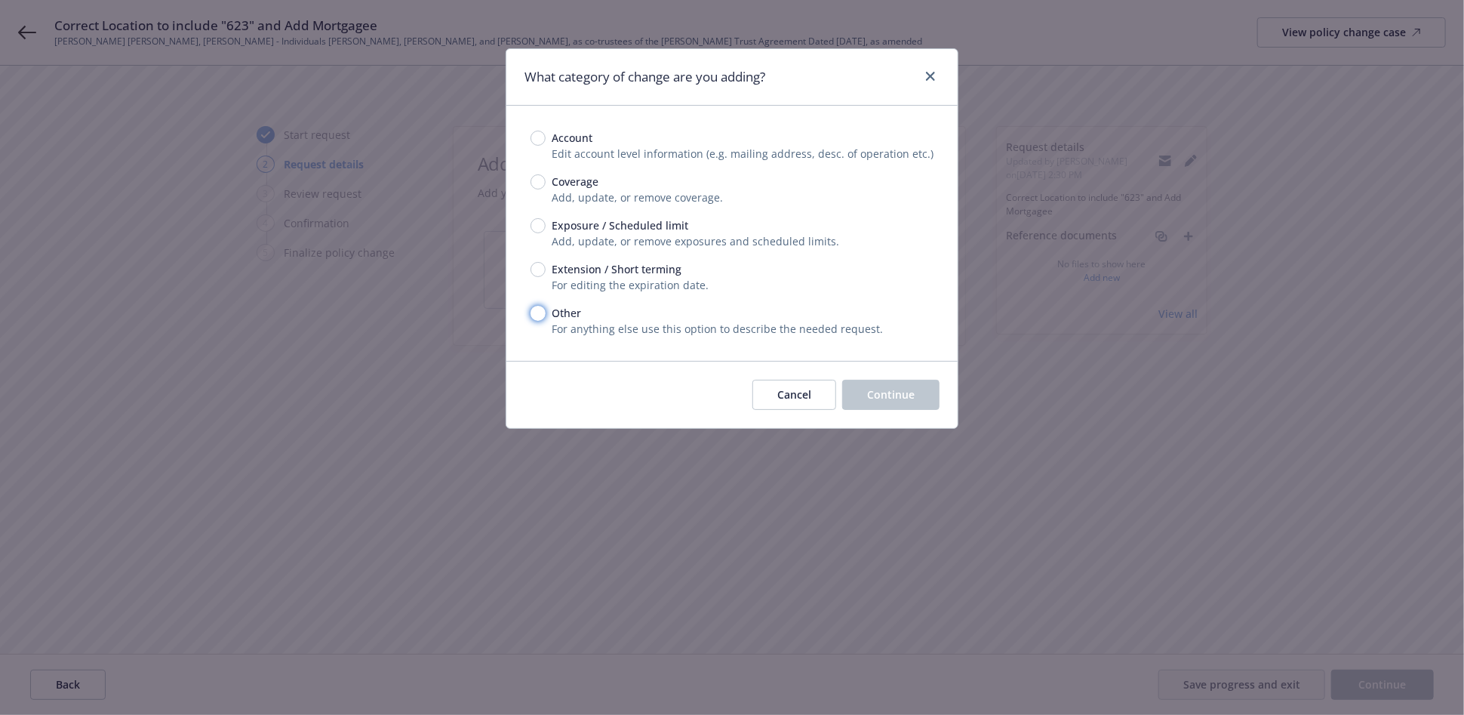
click at [536, 313] on input "Other" at bounding box center [537, 313] width 15 height 15
radio input "true"
click at [928, 402] on button "Continue" at bounding box center [890, 395] width 97 height 30
type textarea "x"
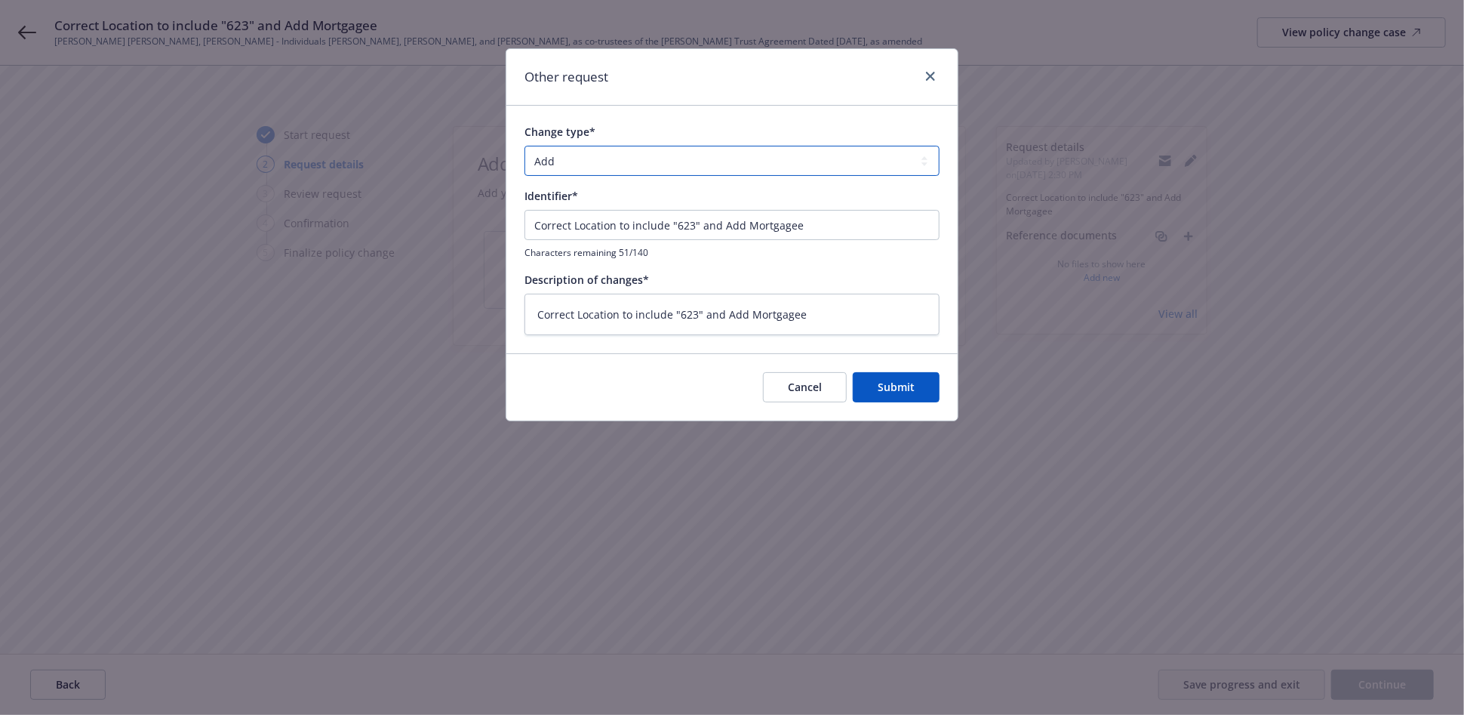
click at [588, 163] on select "Add Audit Change Remove" at bounding box center [731, 161] width 415 height 30
select select "CHANGE"
click at [524, 146] on select "Add Audit Change Remove" at bounding box center [731, 161] width 415 height 30
click at [917, 383] on button "Submit" at bounding box center [896, 387] width 87 height 30
type textarea "x"
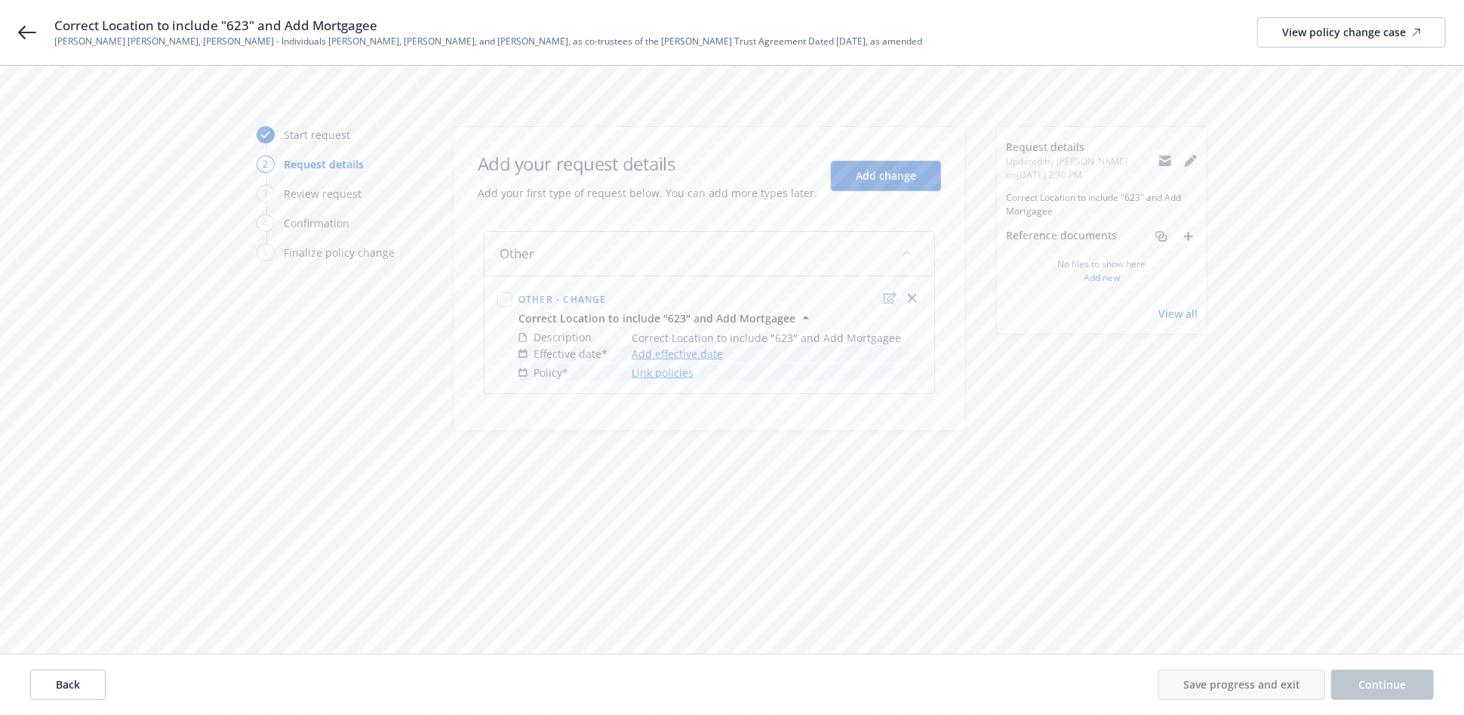
click at [653, 352] on link "Add effective date" at bounding box center [677, 354] width 91 height 16
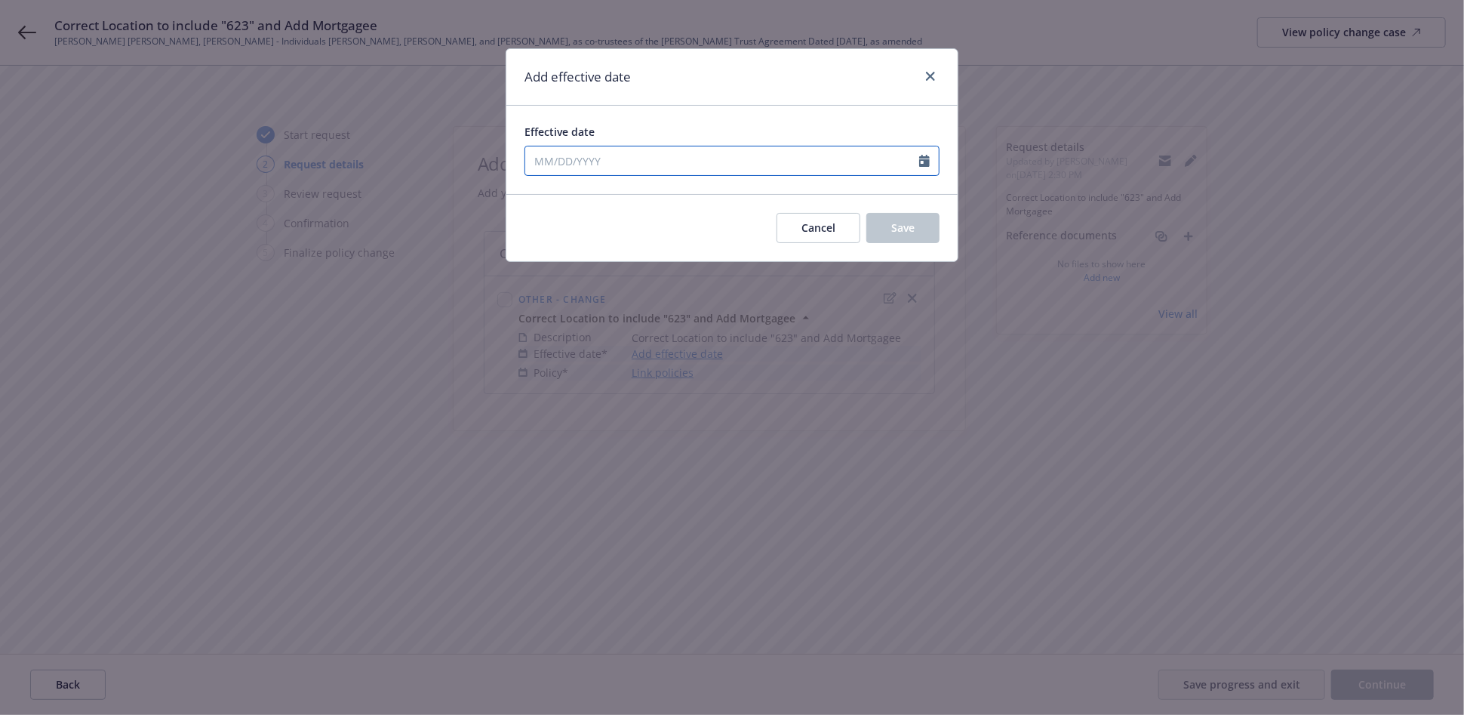
select select "8"
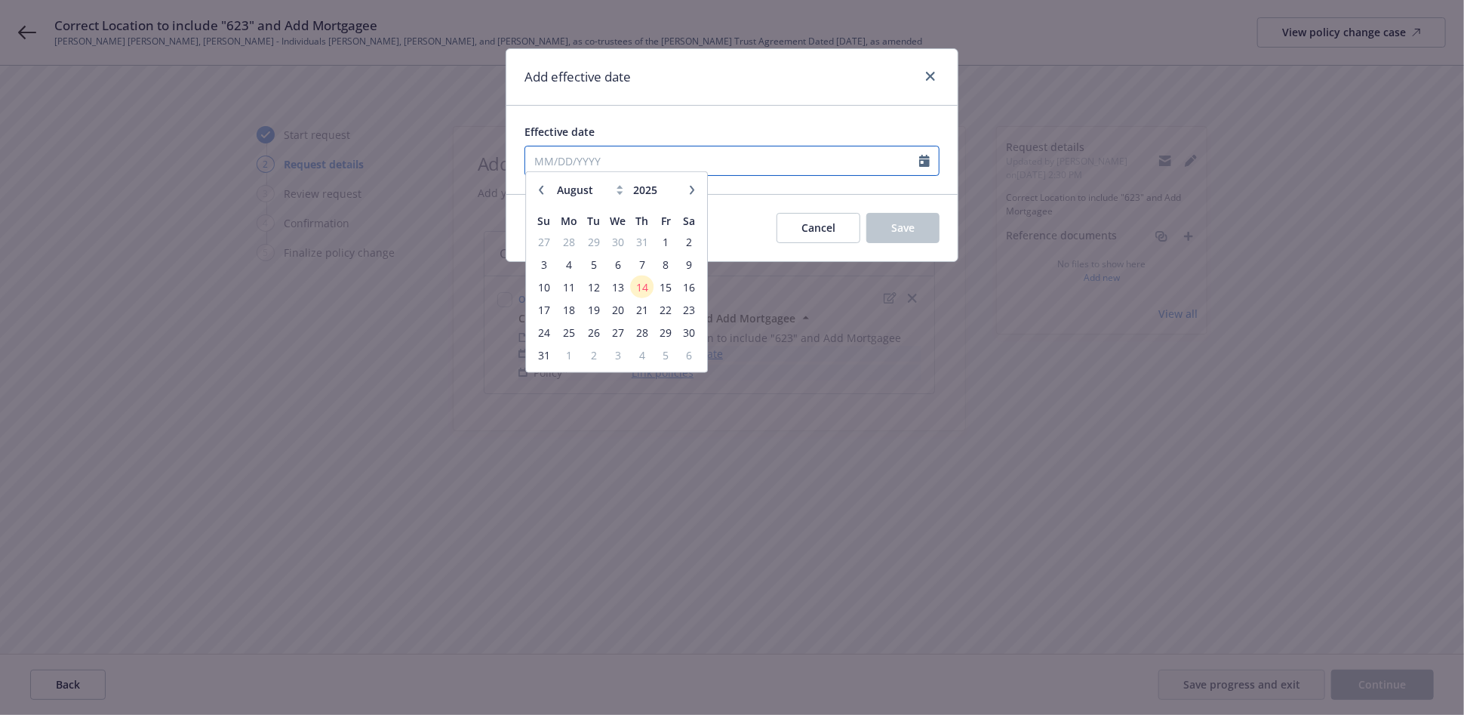
click at [564, 158] on input "Effective date" at bounding box center [722, 160] width 394 height 29
click at [644, 294] on span "14" at bounding box center [642, 293] width 20 height 19
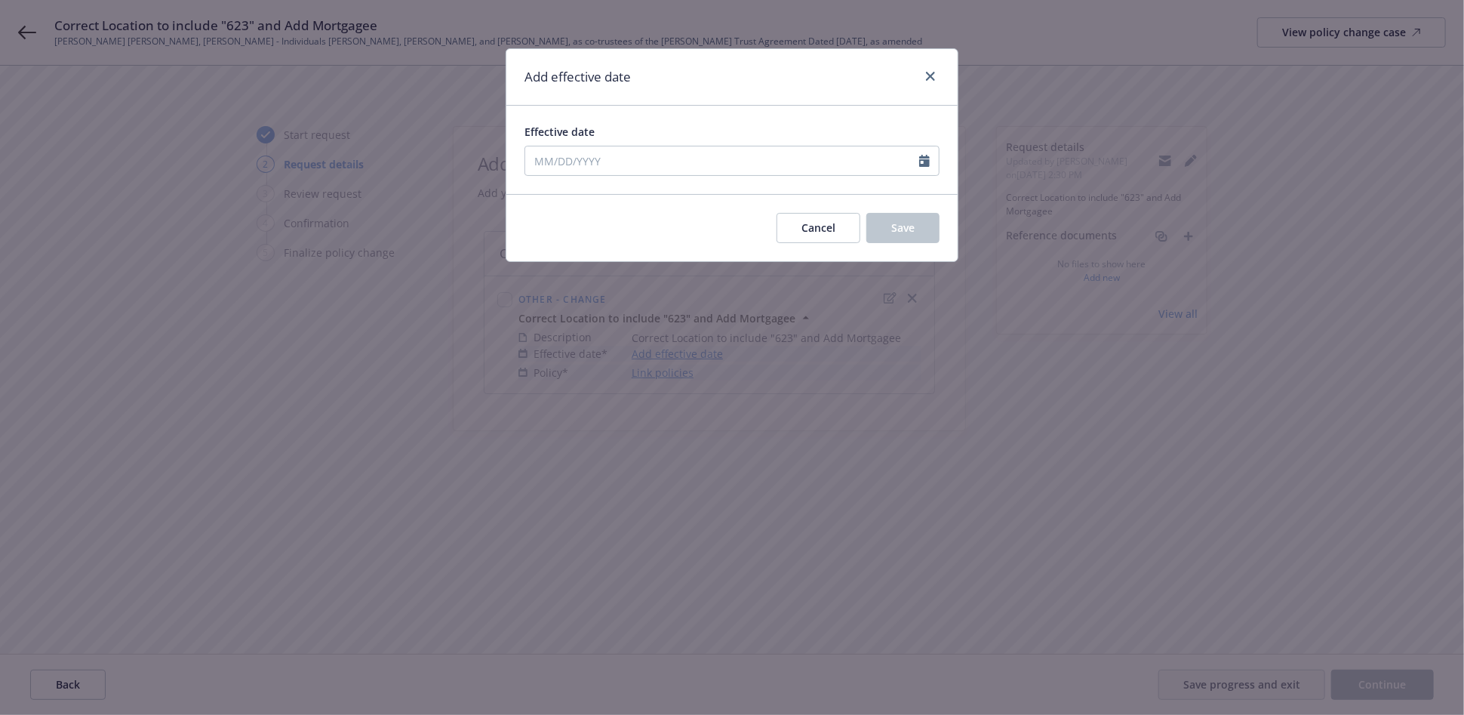
type input "[DATE]"
click at [917, 232] on button "Save" at bounding box center [902, 228] width 73 height 30
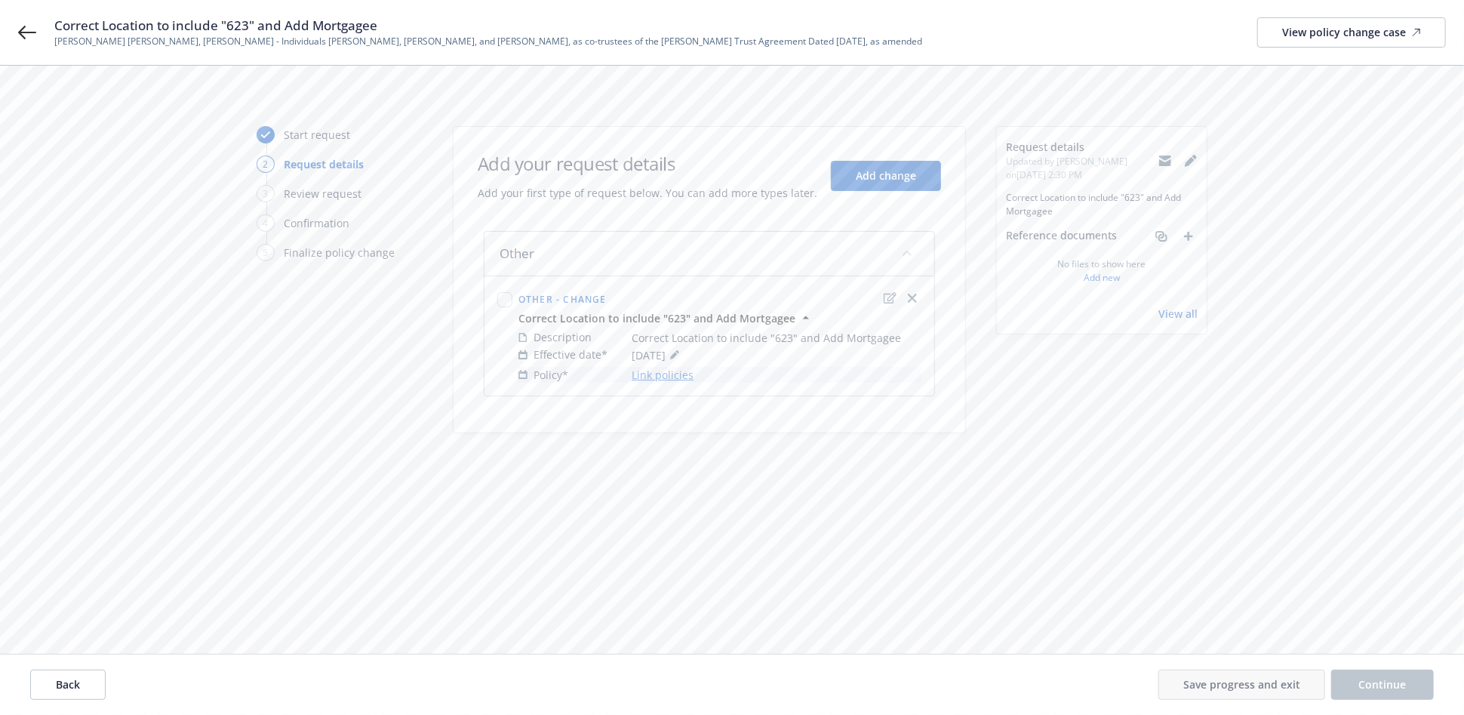
click at [669, 378] on link "Link policies" at bounding box center [663, 375] width 62 height 16
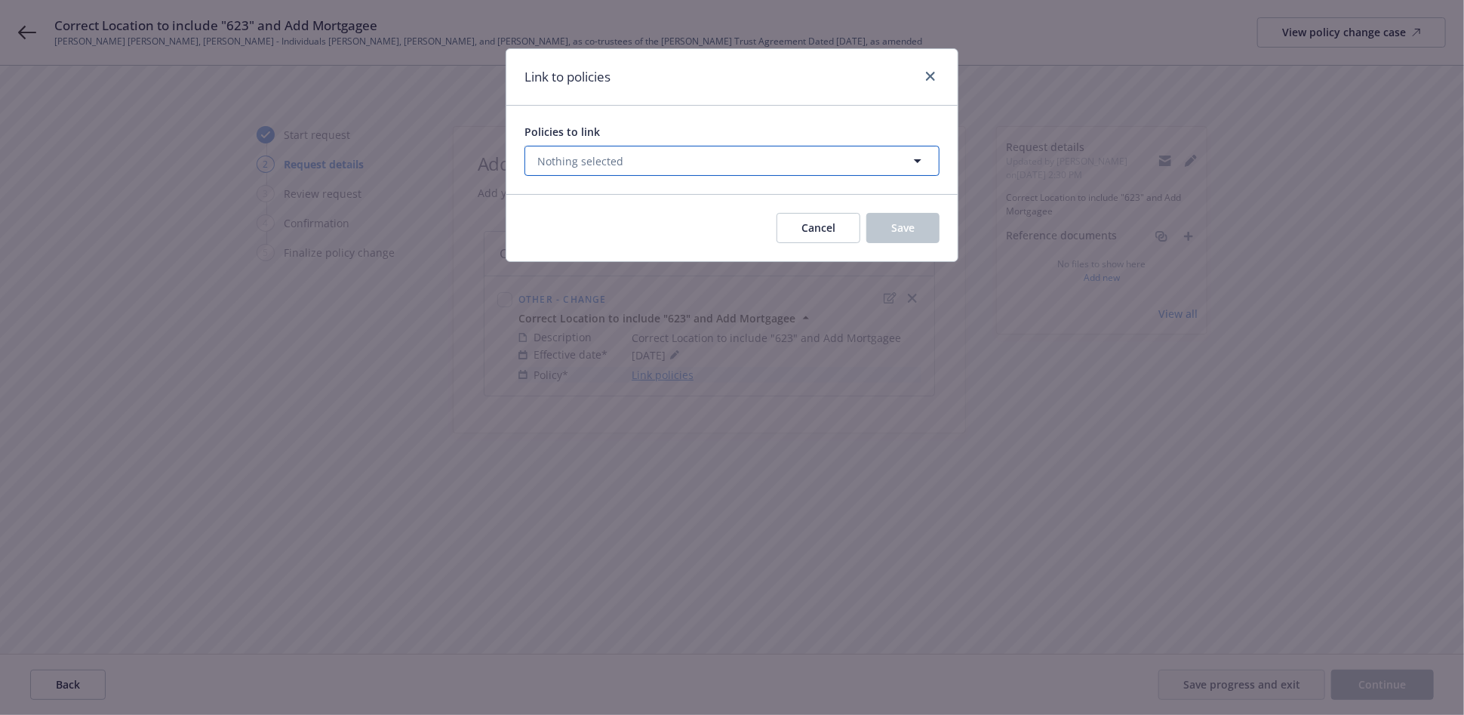
click at [609, 153] on span "Nothing selected" at bounding box center [580, 161] width 86 height 16
select select "ACTIVE"
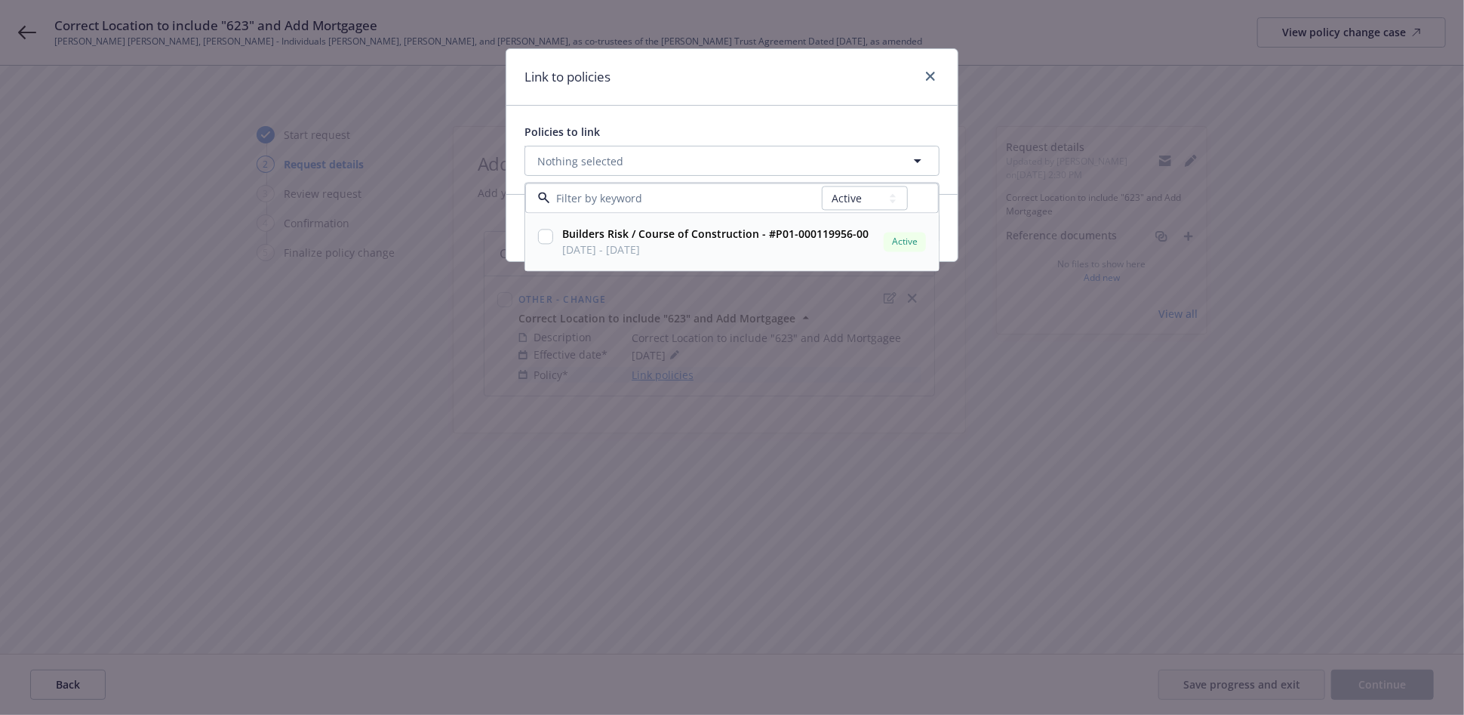
click at [546, 237] on input "checkbox" at bounding box center [545, 236] width 15 height 15
checkbox input "true"
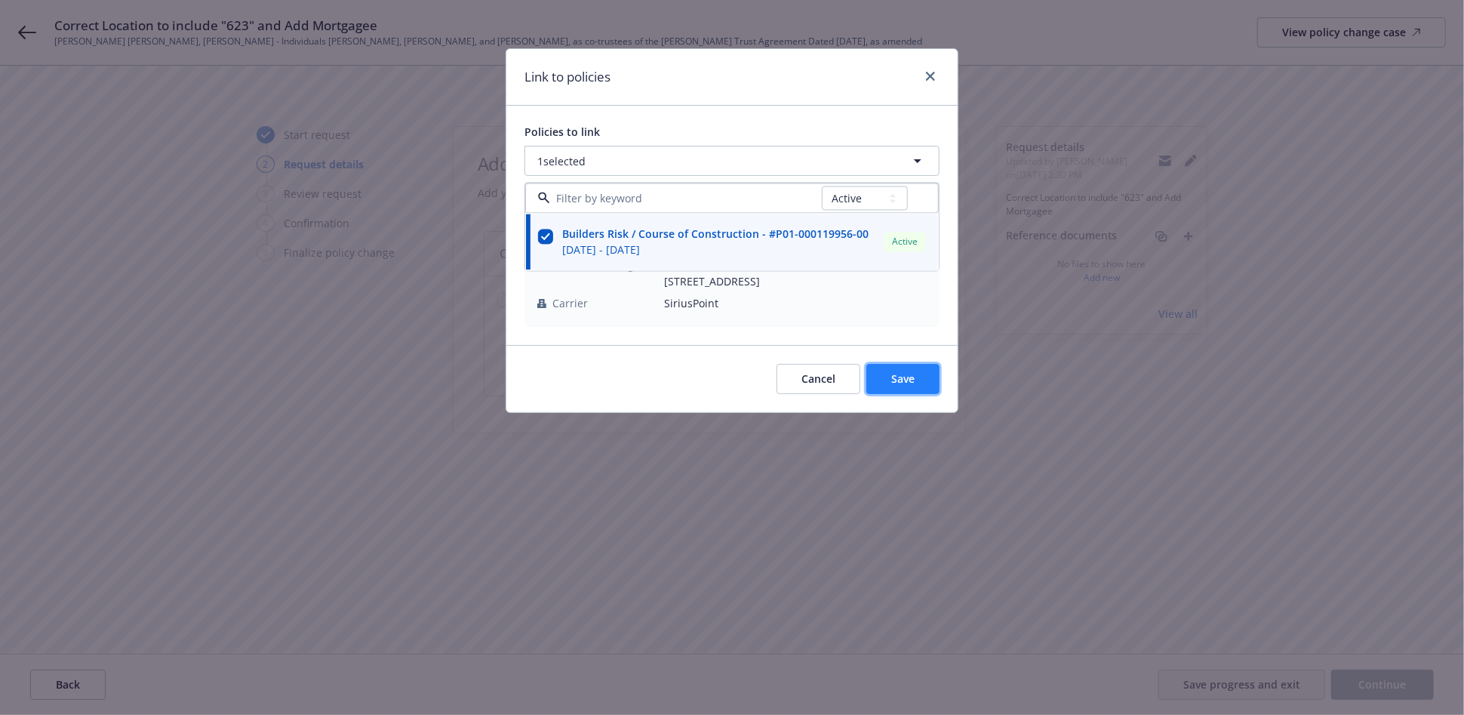
click at [908, 374] on span "Save" at bounding box center [902, 378] width 23 height 14
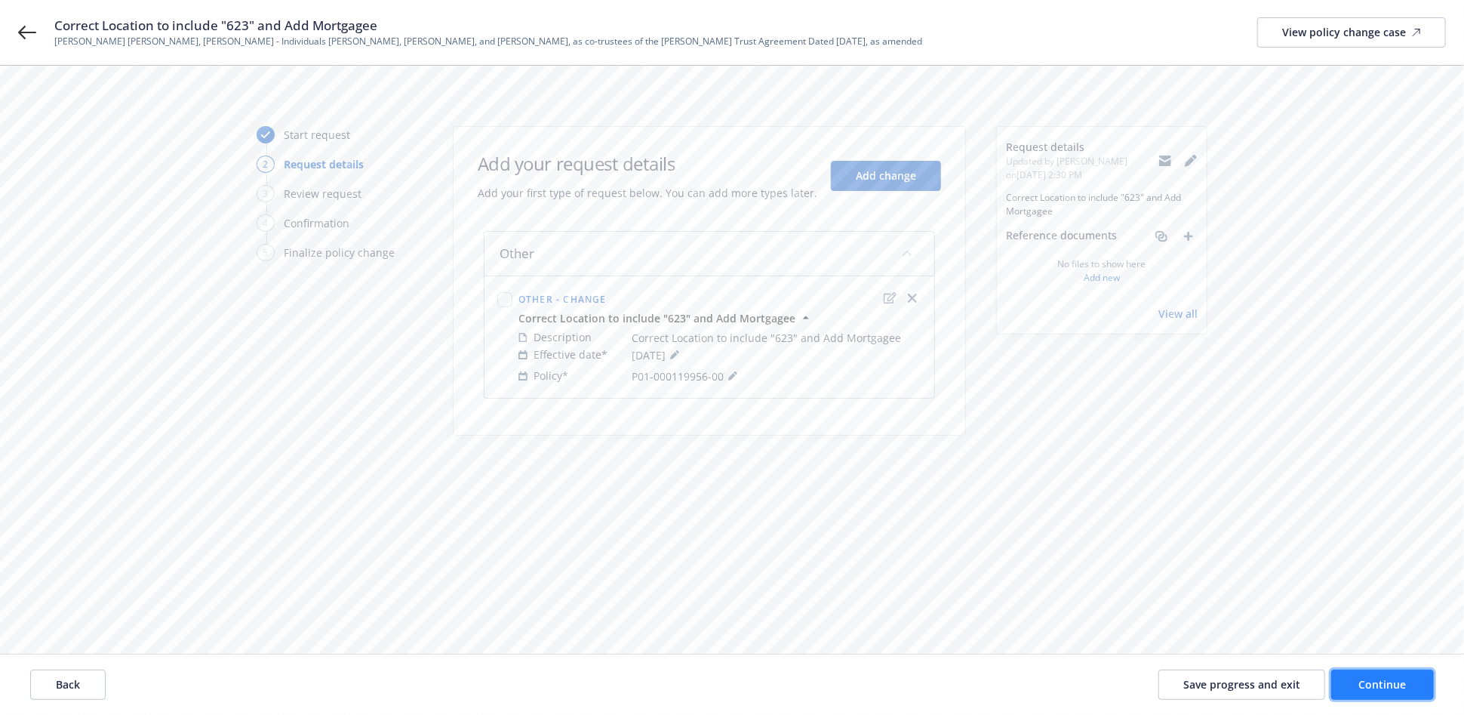
click at [1391, 691] on span "Continue" at bounding box center [1383, 684] width 48 height 14
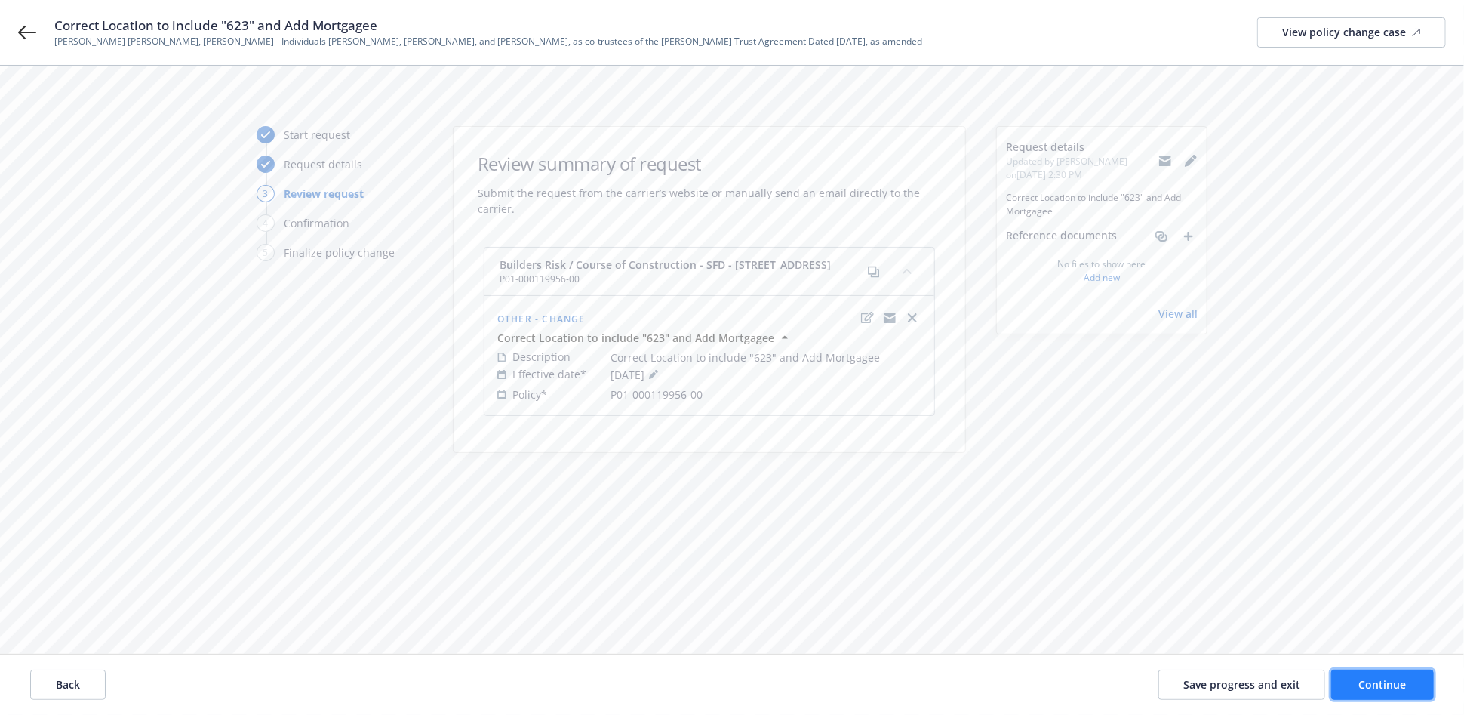
click at [1345, 678] on button "Continue" at bounding box center [1382, 684] width 103 height 30
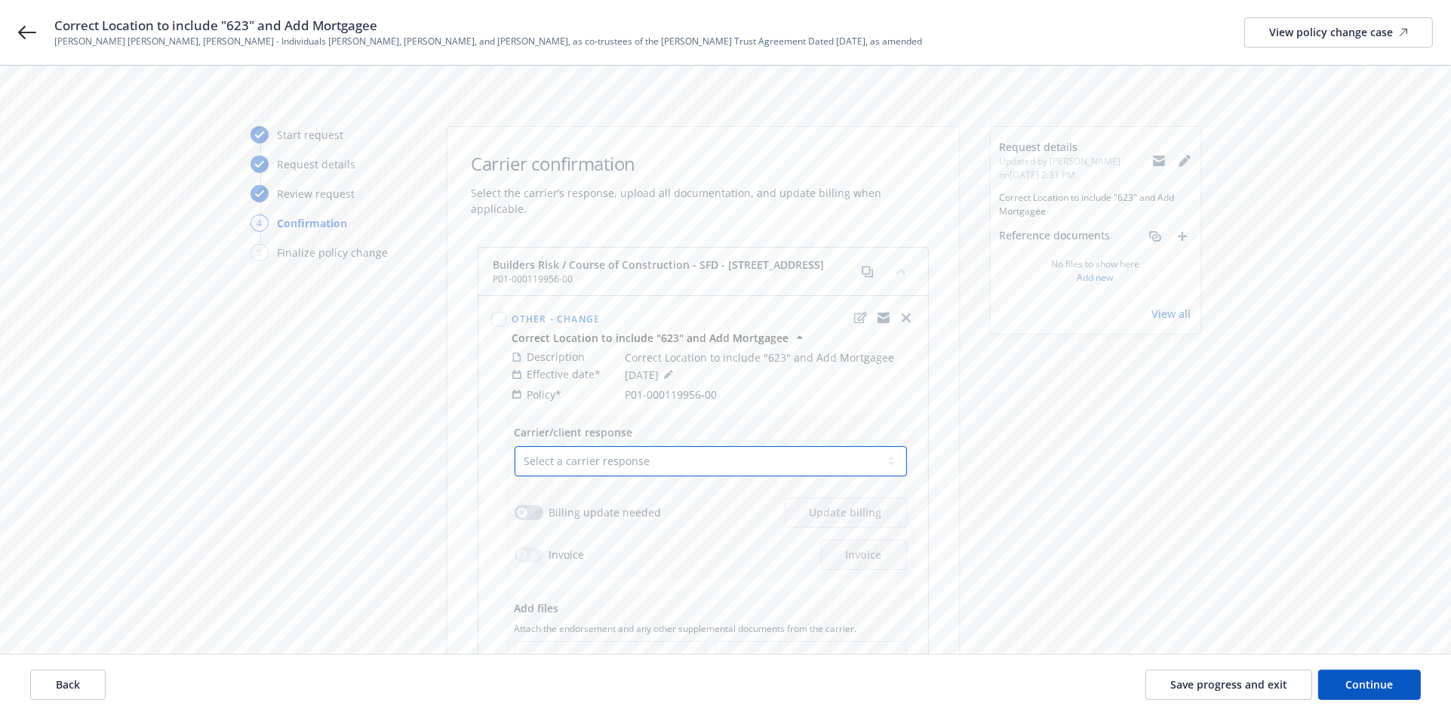
click at [539, 456] on select "Select a carrier response Accepted Accepted with revision No endorsement needed…" at bounding box center [711, 461] width 392 height 30
select select "ACCEPTED"
click at [515, 446] on select "Select a carrier response Accepted Accepted with revision No endorsement needed…" at bounding box center [711, 461] width 392 height 30
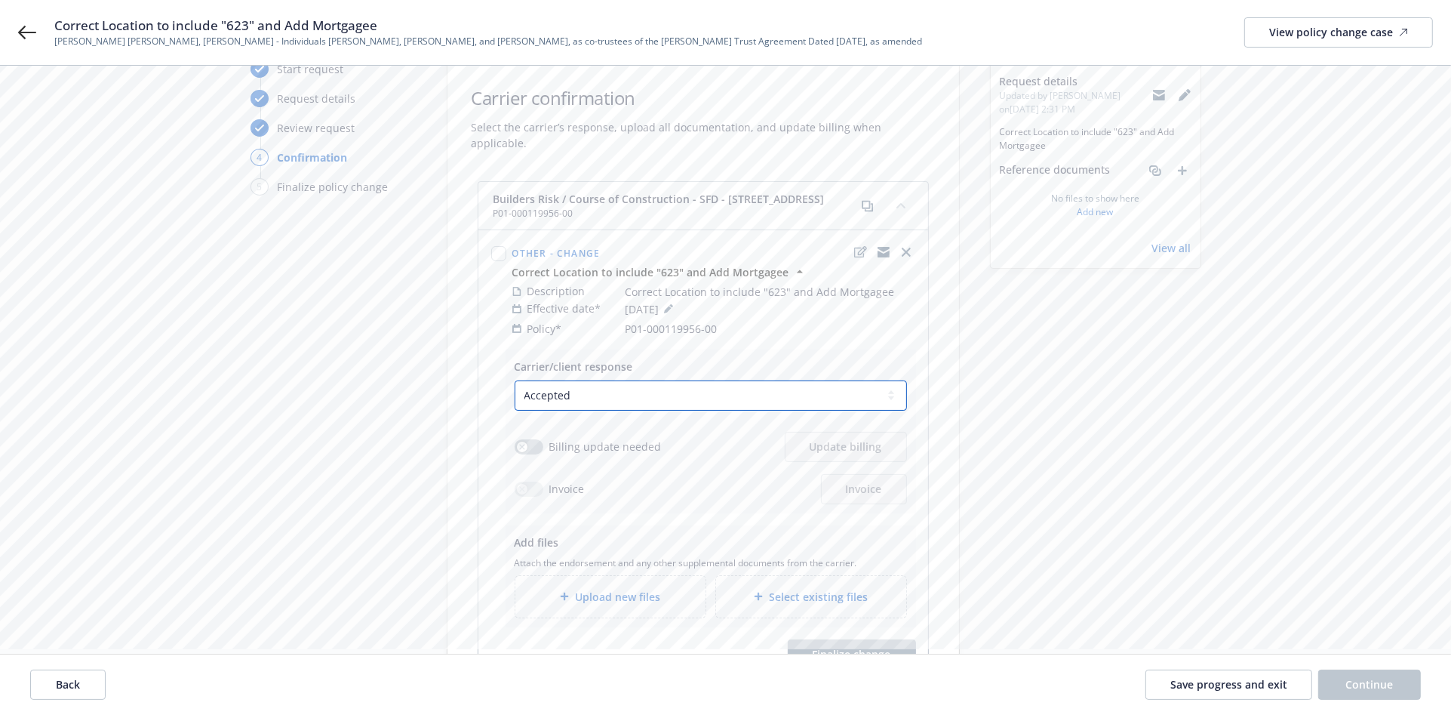
scroll to position [168, 0]
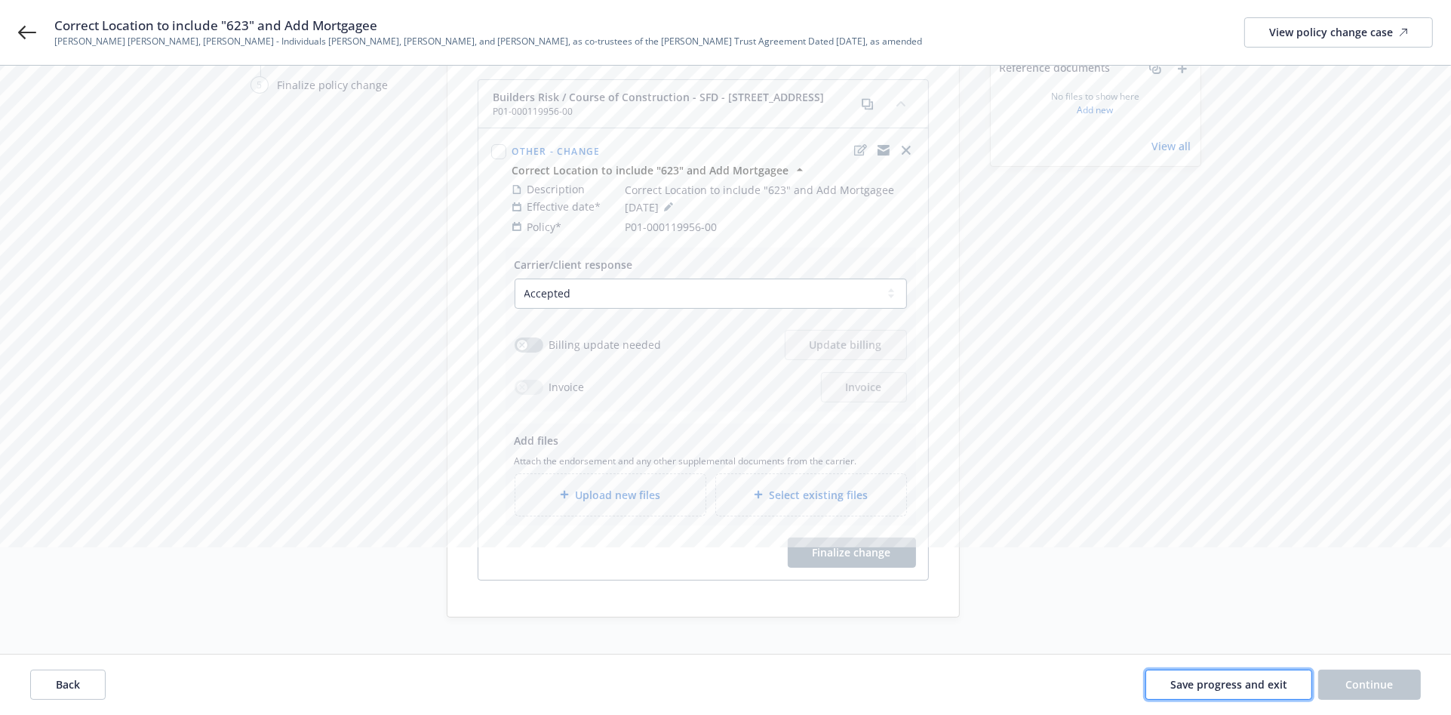
click at [1188, 691] on span "Save progress and exit" at bounding box center [1228, 684] width 117 height 14
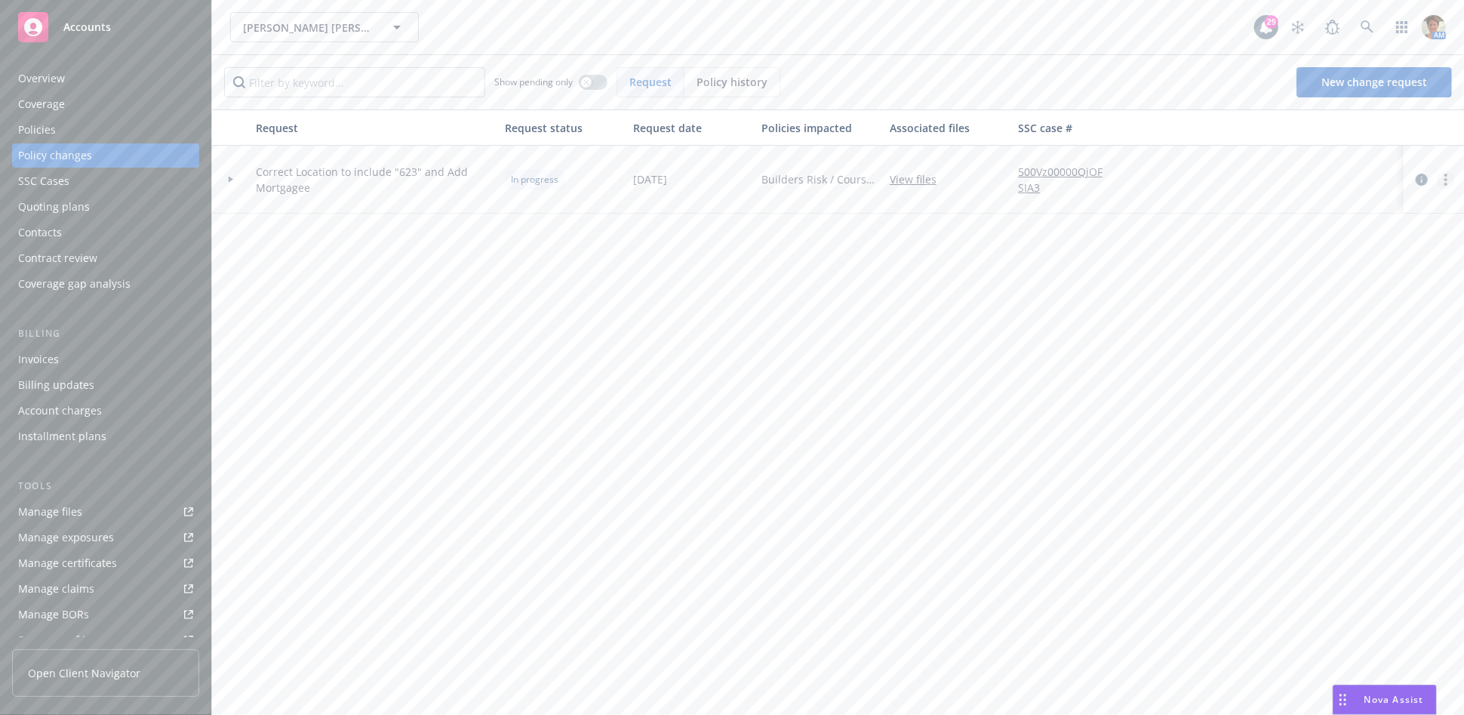
click at [1451, 180] on link "more" at bounding box center [1446, 180] width 18 height 18
click at [1243, 248] on link "Edit request summary" at bounding box center [1325, 241] width 259 height 30
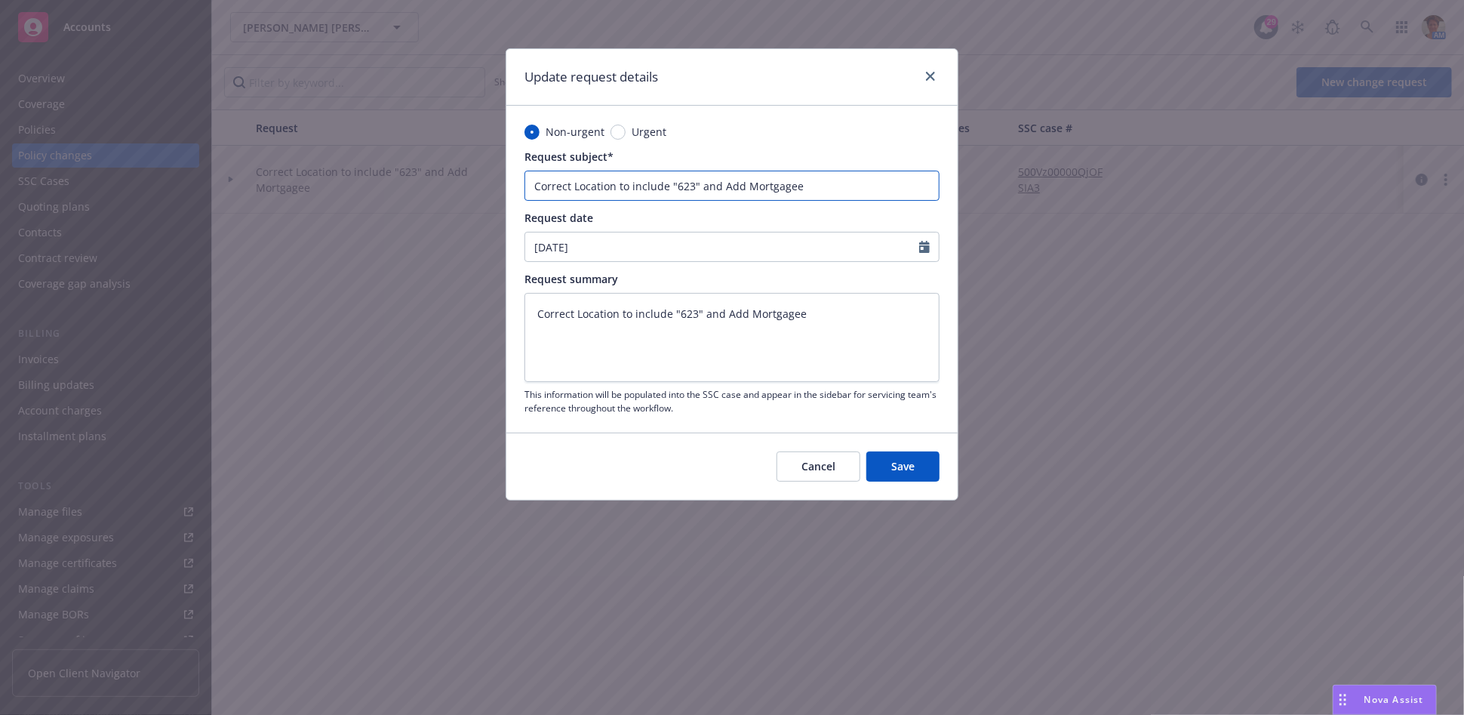
click at [538, 182] on input "Correct Location to include "623" and Add Mortgagee" at bounding box center [731, 186] width 415 height 30
type textarea "x"
type input "orrect Location to include "623" and Add Mortgagee"
type textarea "x"
type input "Aorrect Location to include "623" and Add Mortgagee"
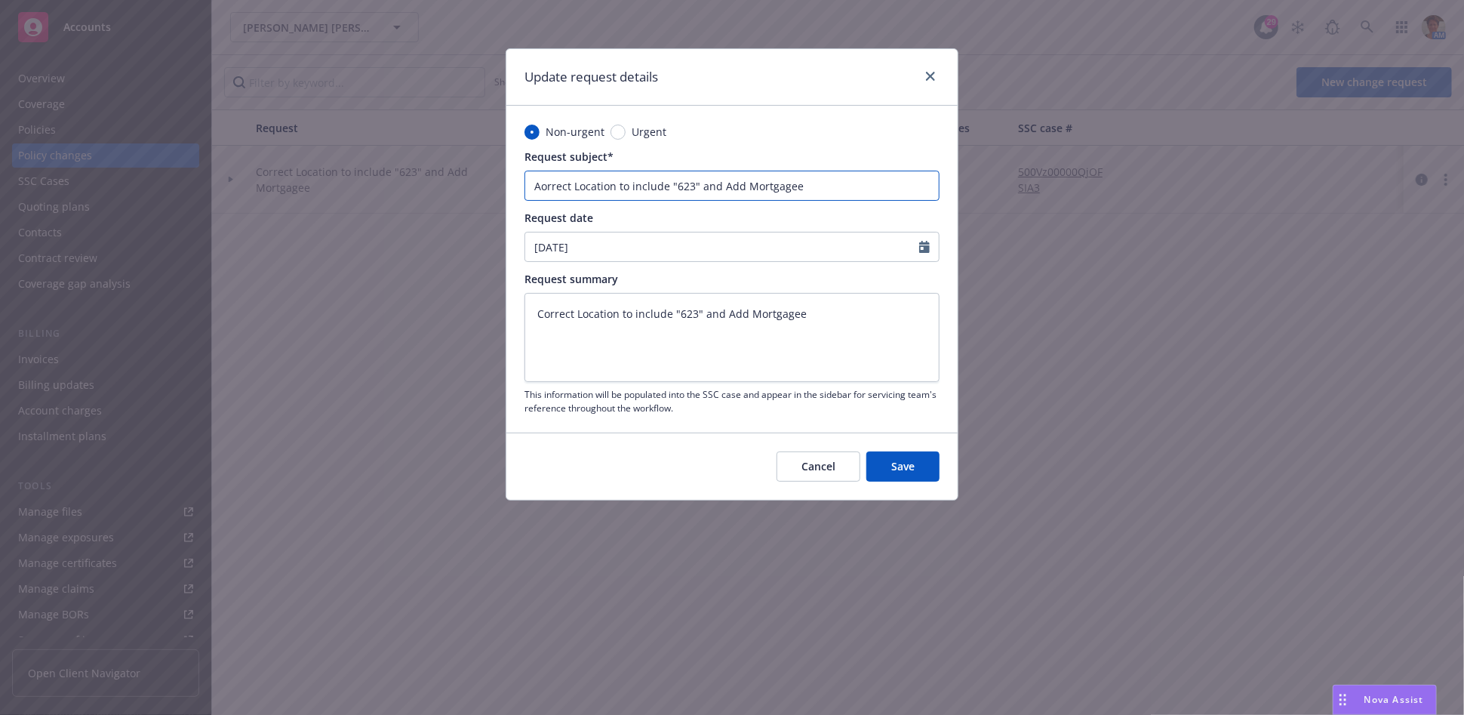
type textarea "x"
type input "Adorrect Location to include "623" and Add Mortgagee"
type textarea "x"
type input "Addorrect Location to include "623" and Add Mortgagee"
type textarea "x"
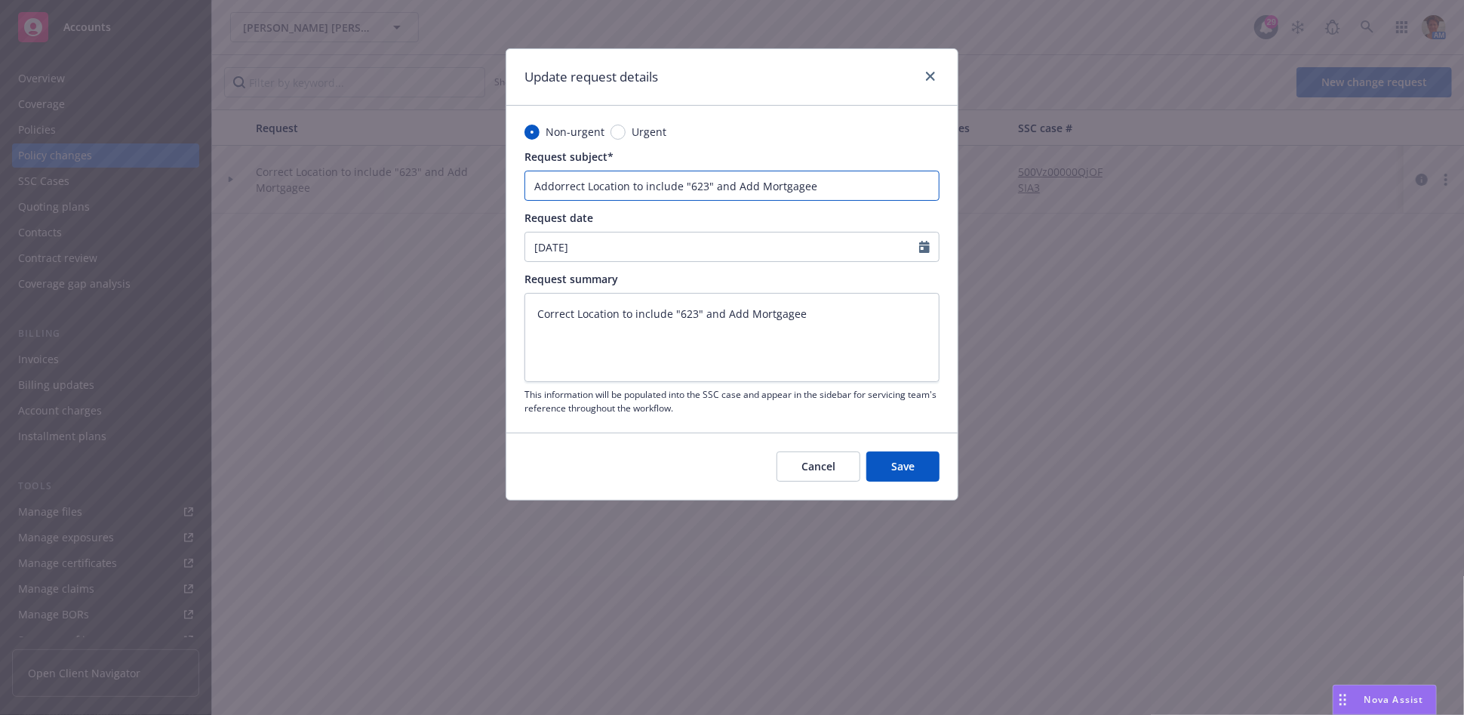
type input "Addrrect Location to include "623" and Add Mortgagee"
type textarea "x"
type input "Addrect Location to include "623" and Add Mortgagee"
type textarea "x"
type input "Addect Location to include "623" and Add Mortgagee"
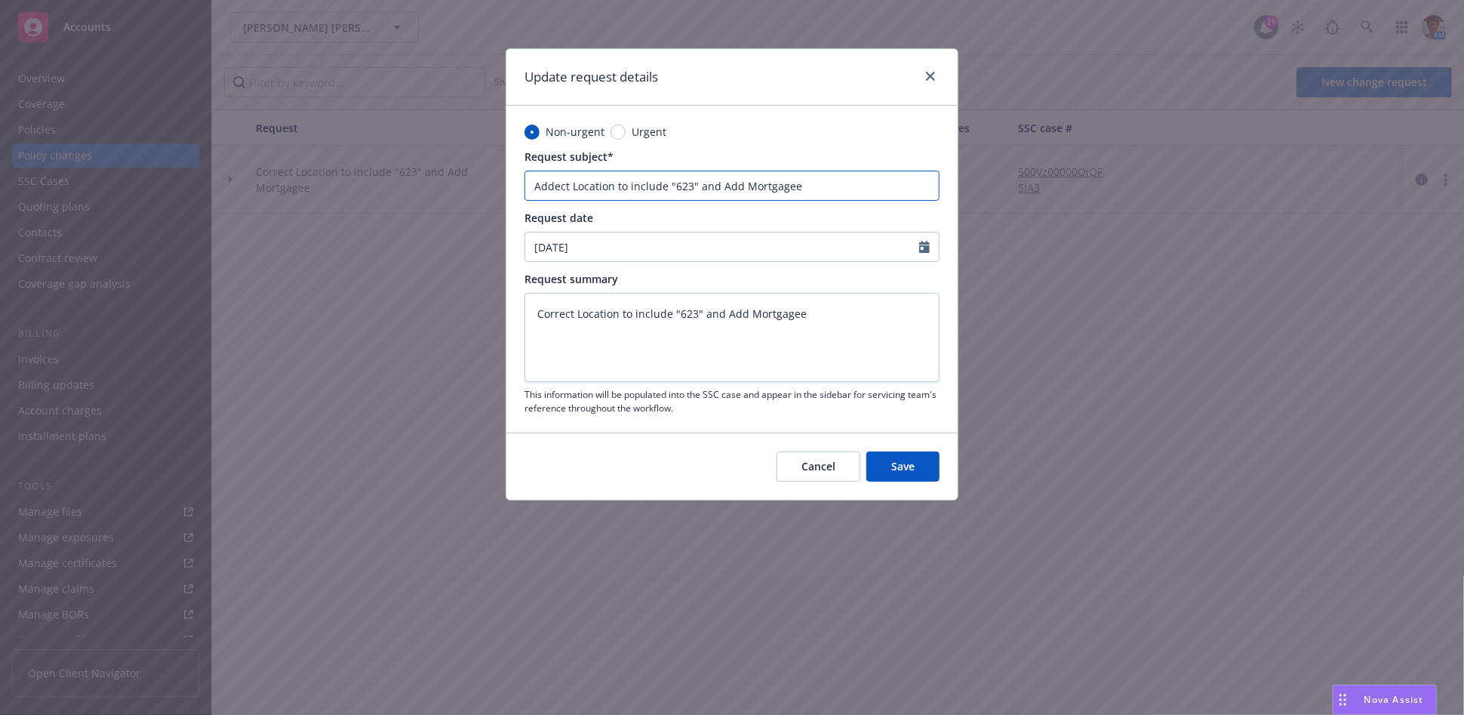
type textarea "x"
type input "Addct Location to include "623" and Add Mortgagee"
type textarea "x"
type input "Addt Location to include "623" and Add Mortgagee"
type textarea "x"
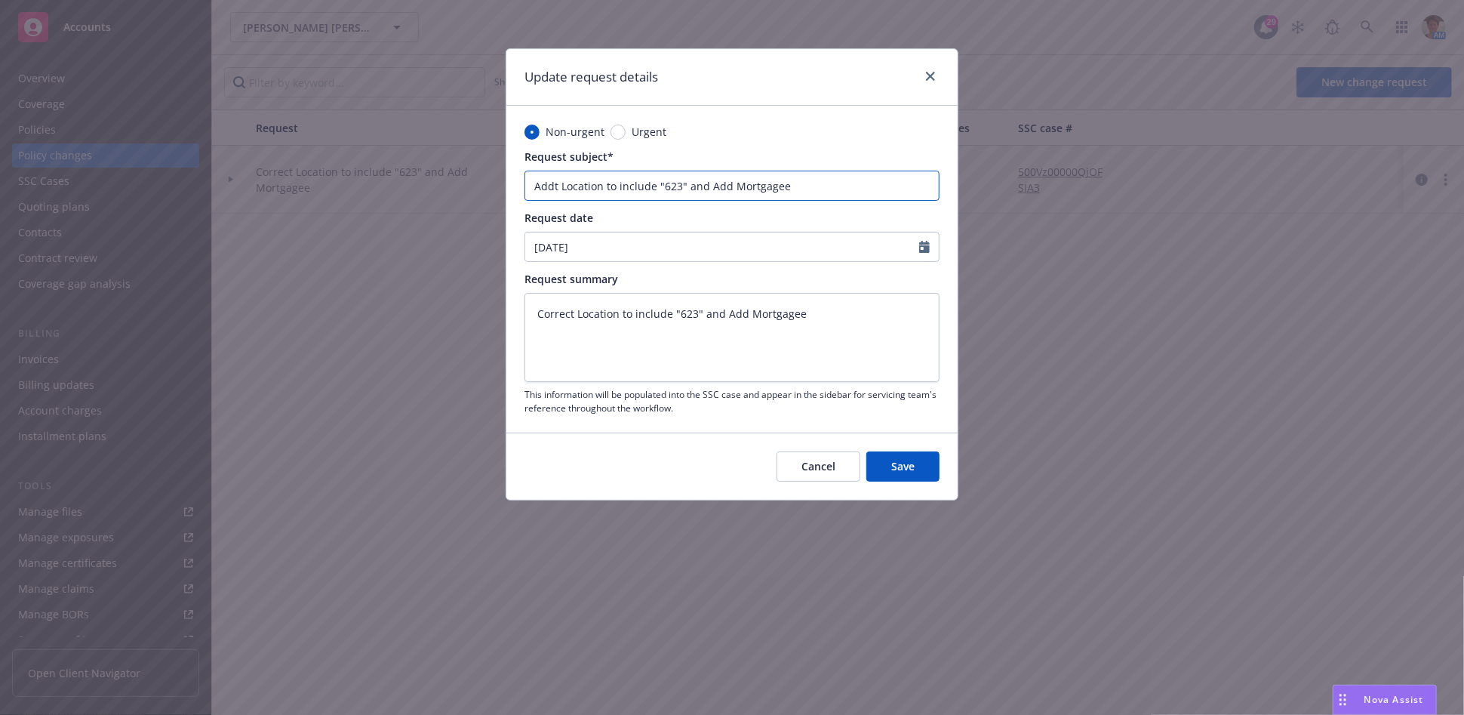
type input "Add Location to include "623" and Add Mortgagee"
type textarea "x"
type input "AddLocation to include "623" and Add Mortgagee"
type textarea "x"
type input "Addocation to include "623" and Add Mortgagee"
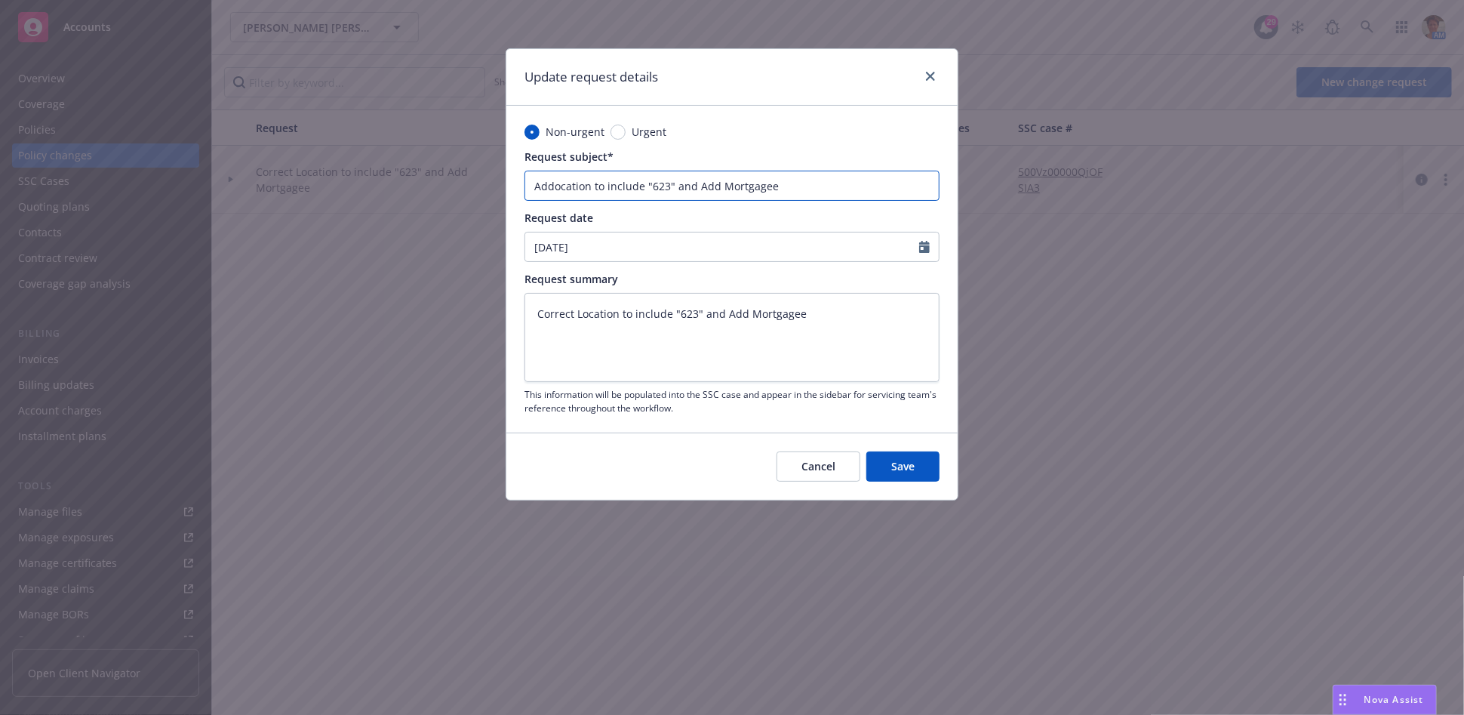
type textarea "x"
type input "Addcation to include "623" and Add Mortgagee"
type textarea "x"
type input "Addation to include "623" and Add Mortgagee"
type textarea "x"
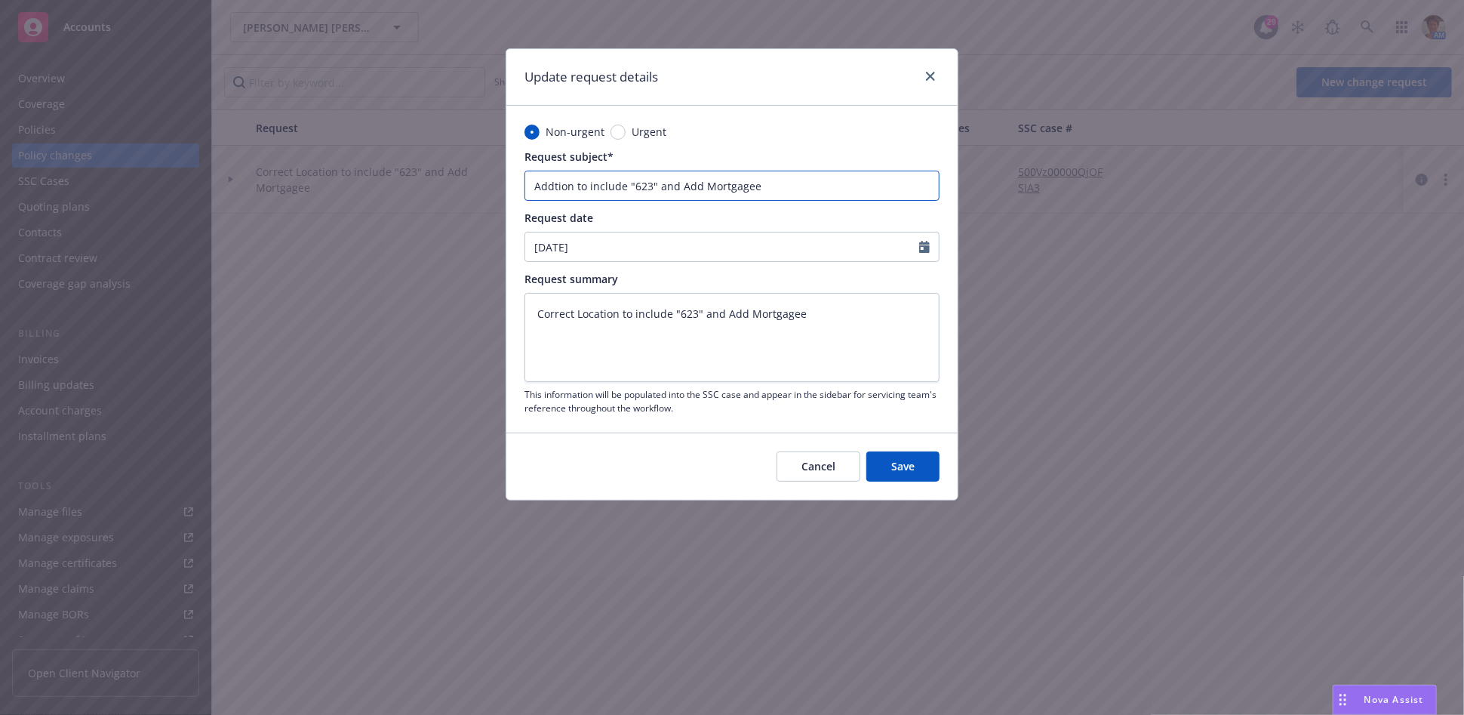
type input "Addion to include "623" and Add Mortgagee"
type textarea "x"
type input "Addon to include "623" and Add Mortgagee"
type textarea "x"
type input "Addn to include "623" and Add Mortgagee"
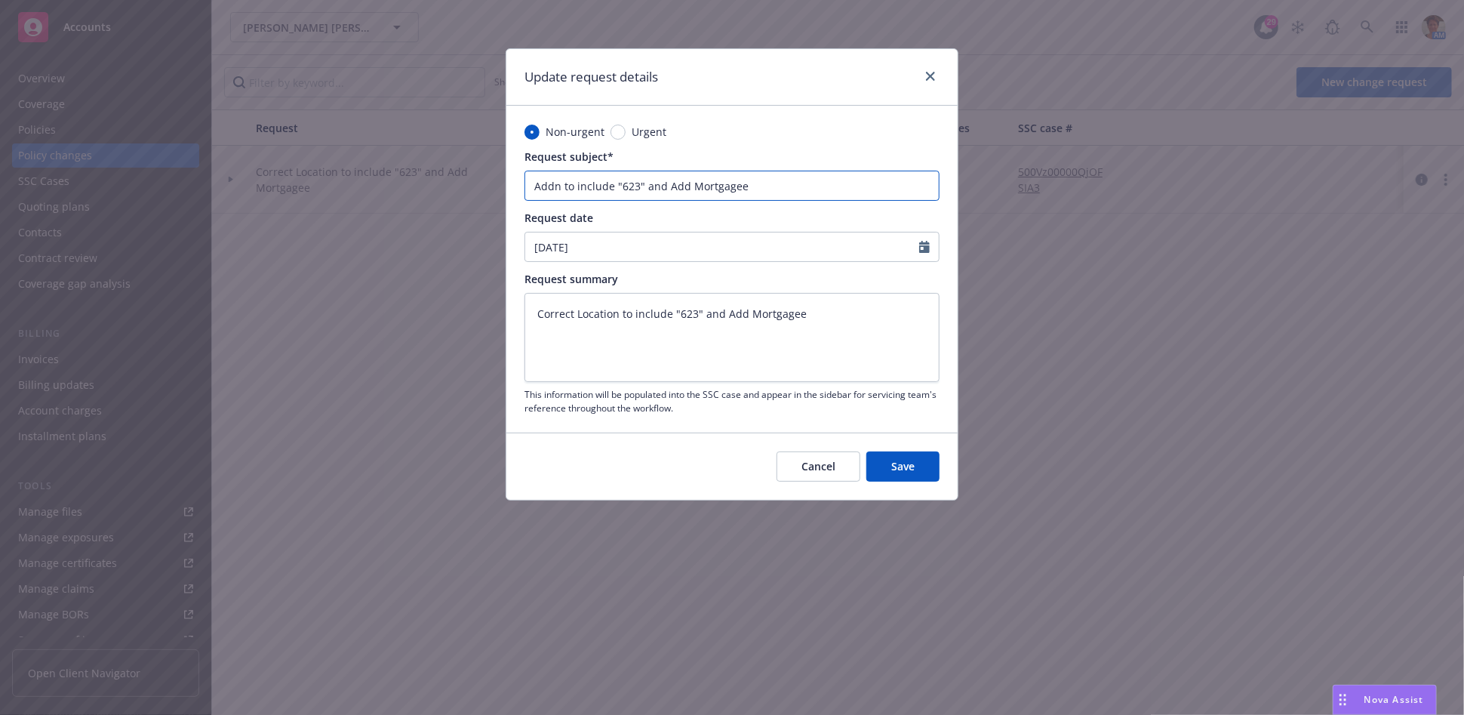
type textarea "x"
type input "Add to include "623" and Add Mortgagee"
type textarea "x"
type input "Addto include "623" and Add Mortgagee"
type textarea "x"
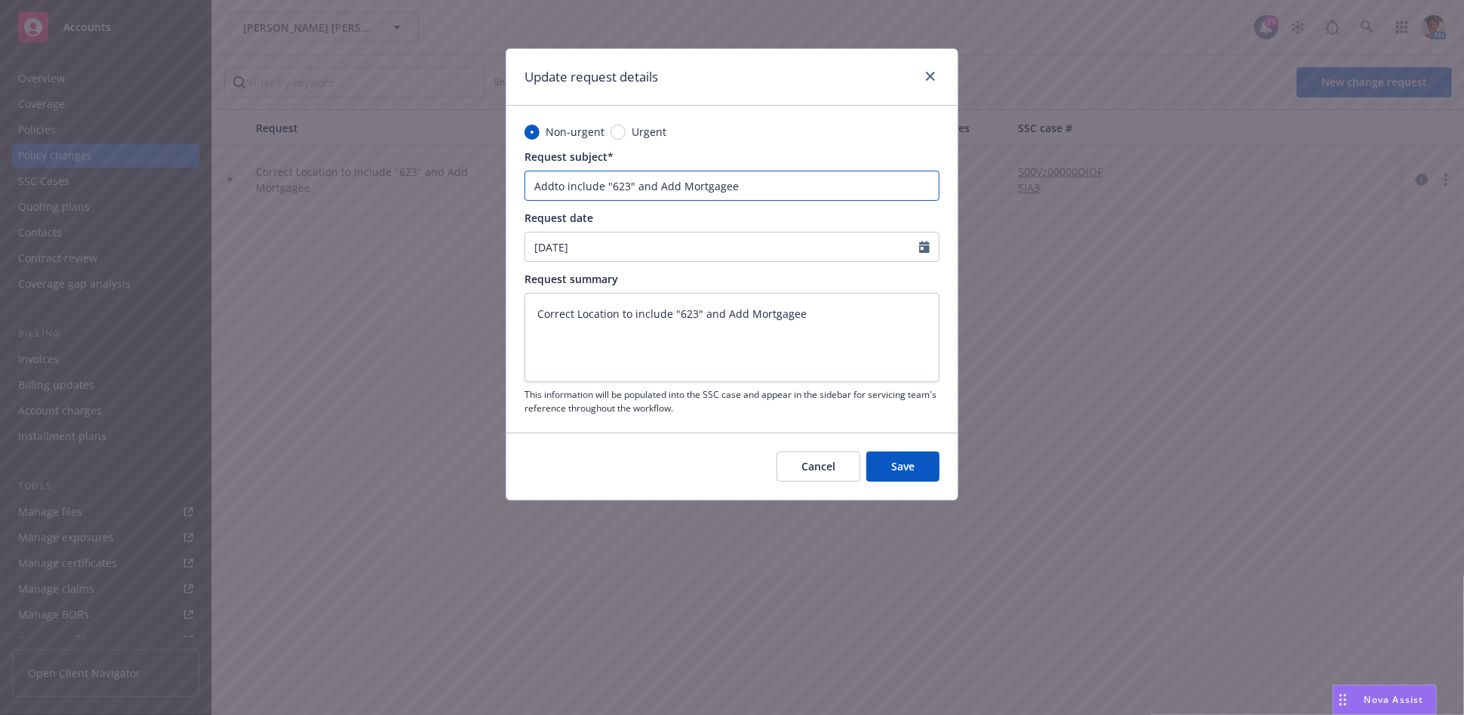
type input "Addo include "623" and Add Mortgagee"
type textarea "x"
type input "Add include "623" and Add Mortgagee"
type textarea "x"
type input "Addinclude "623" and Add Mortgagee"
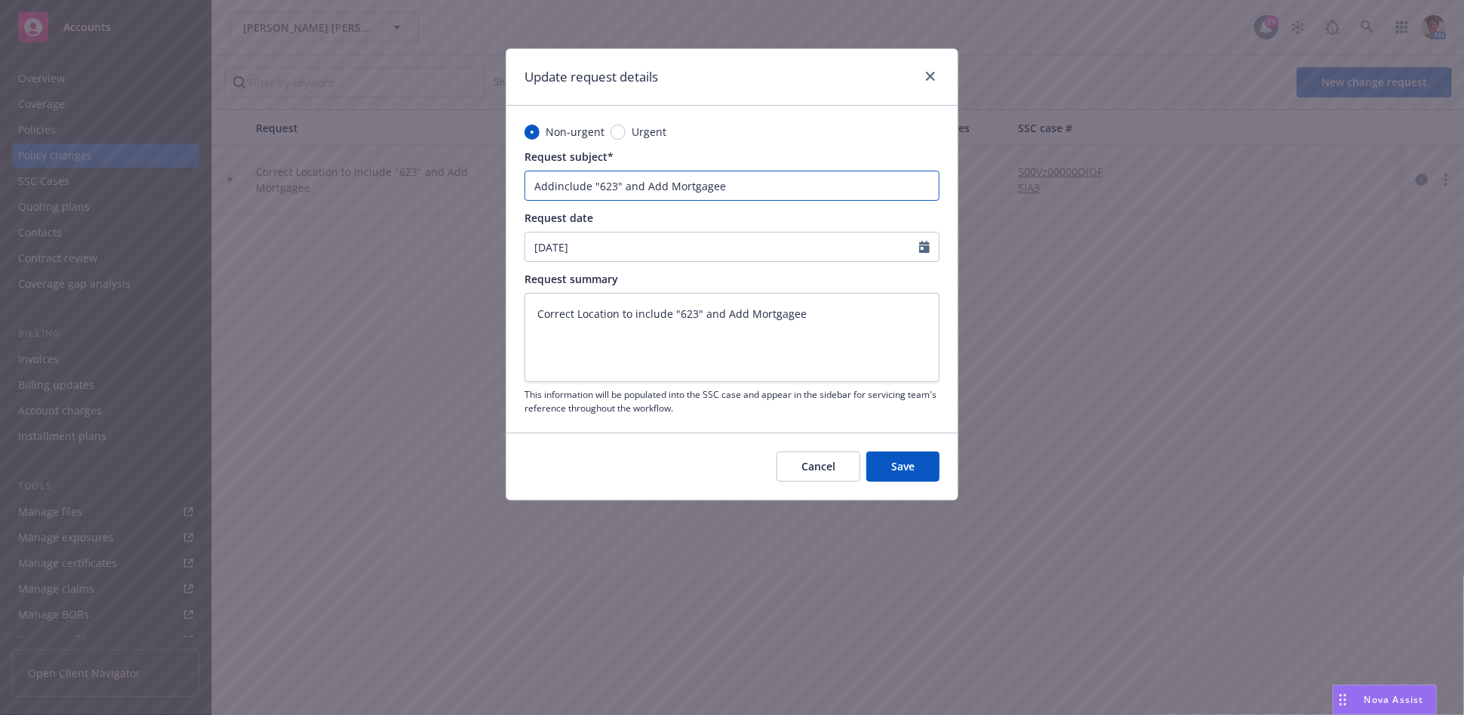
type textarea "x"
type input "Addnclude "623" and Add Mortgagee"
type textarea "x"
type input "Addclude "623" and Add Mortgagee"
type textarea "x"
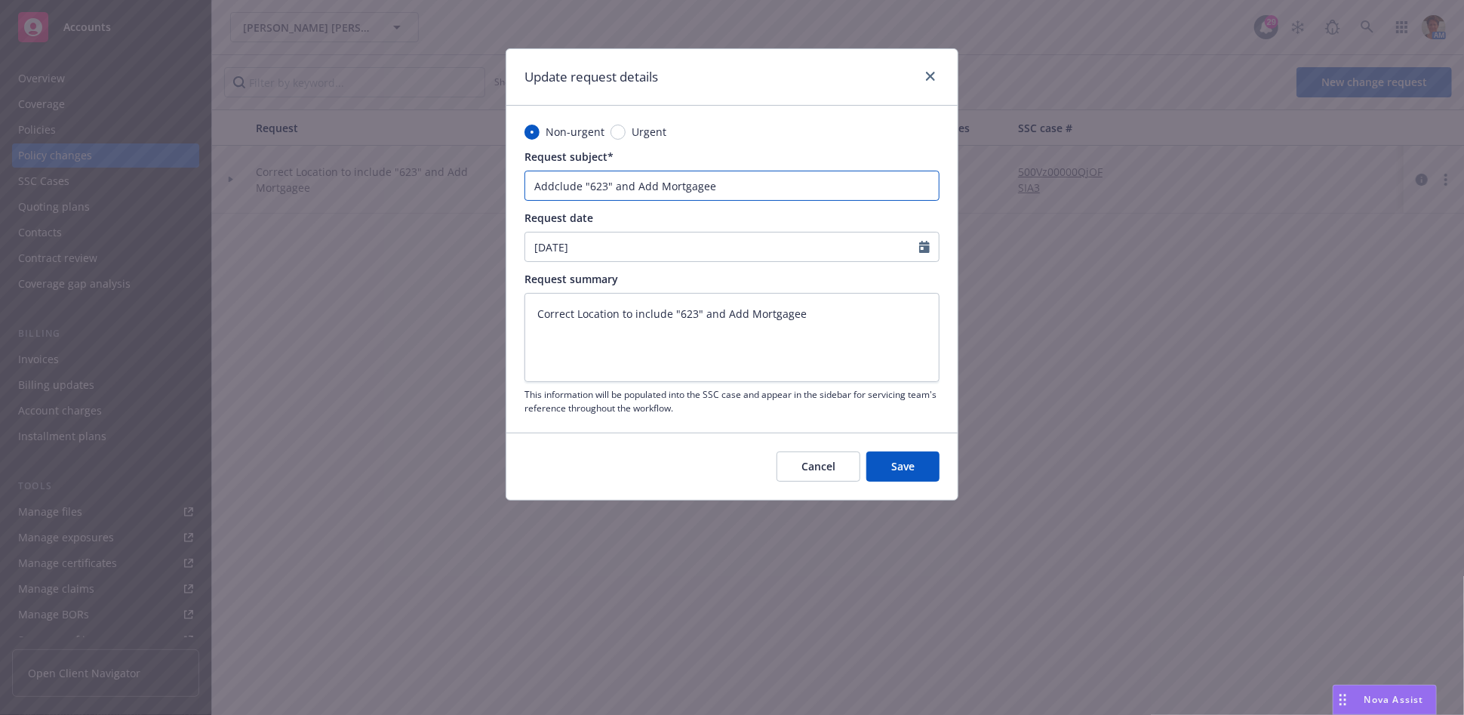
type input "Addlude "623" and Add Mortgagee"
type textarea "x"
type input "Addude "623" and Add Mortgagee"
type textarea "x"
type input "Addde "623" and Add Mortgagee"
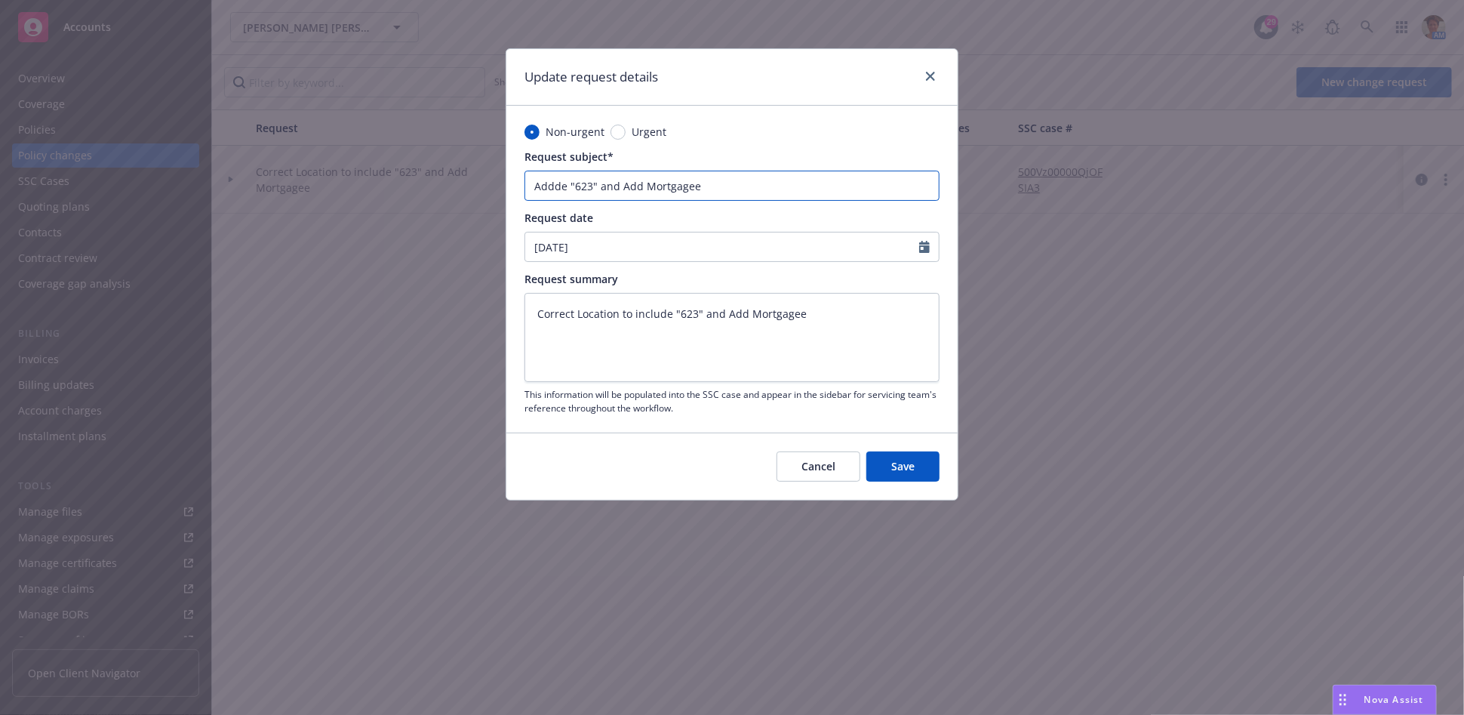
type textarea "x"
type input "Adde "623" and Add Mortgagee"
type textarea "x"
type input "Add "623" and Add Mortgagee"
type textarea "x"
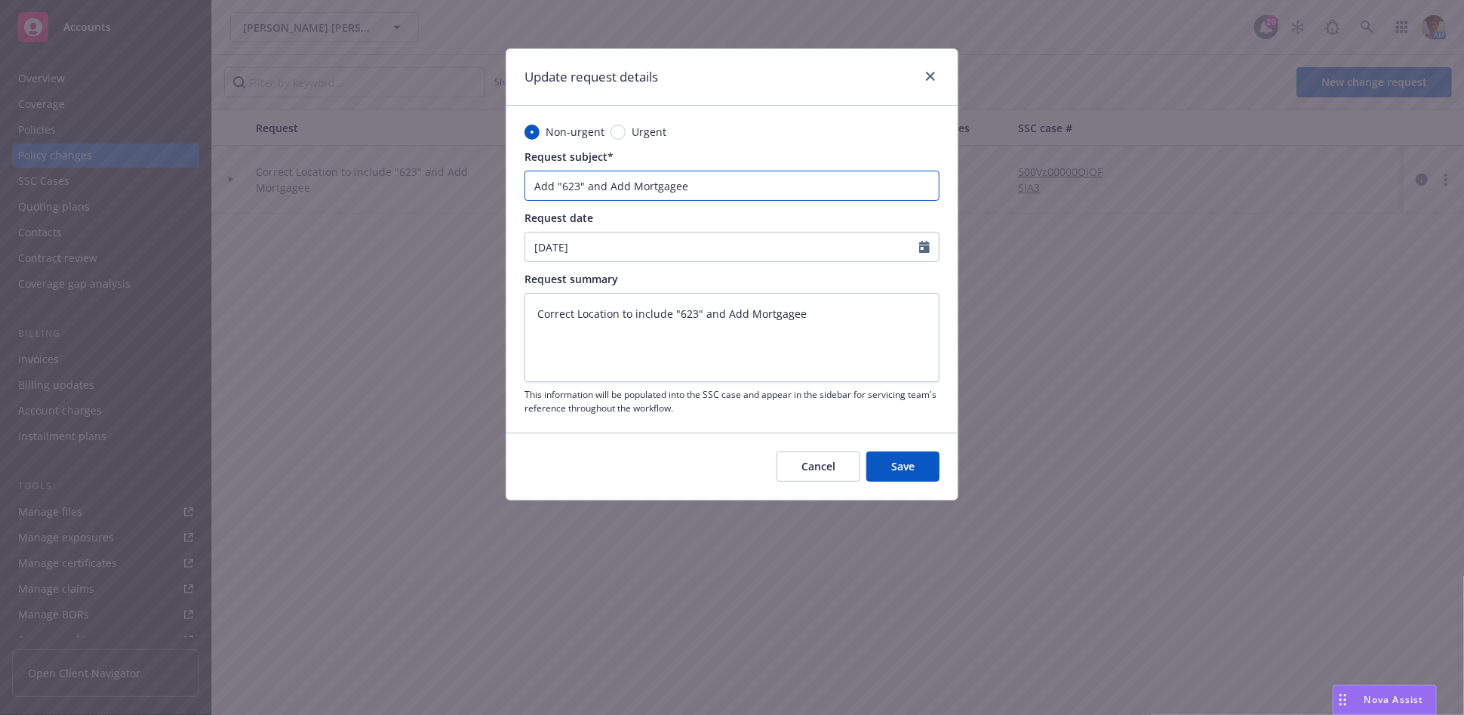
type input "Add "623" and Add Mortgagee"
type textarea "x"
type input "Add "623" t and Add Mortgagee"
type textarea "x"
type input "Add "623" to and Add Mortgagee"
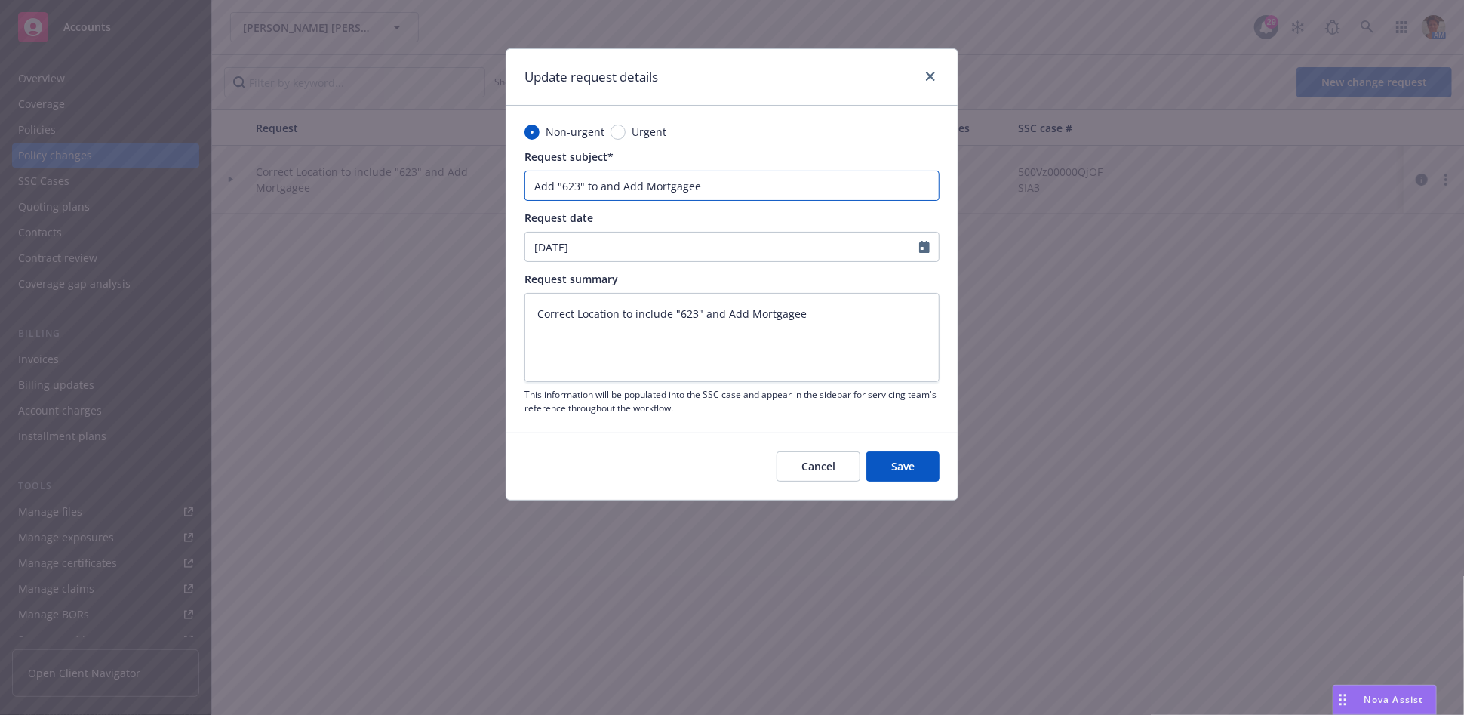
type textarea "x"
type input "Add "623" to and Add Mortgagee"
type textarea "x"
type input "Add "623" to p and Add Mortgagee"
type textarea "x"
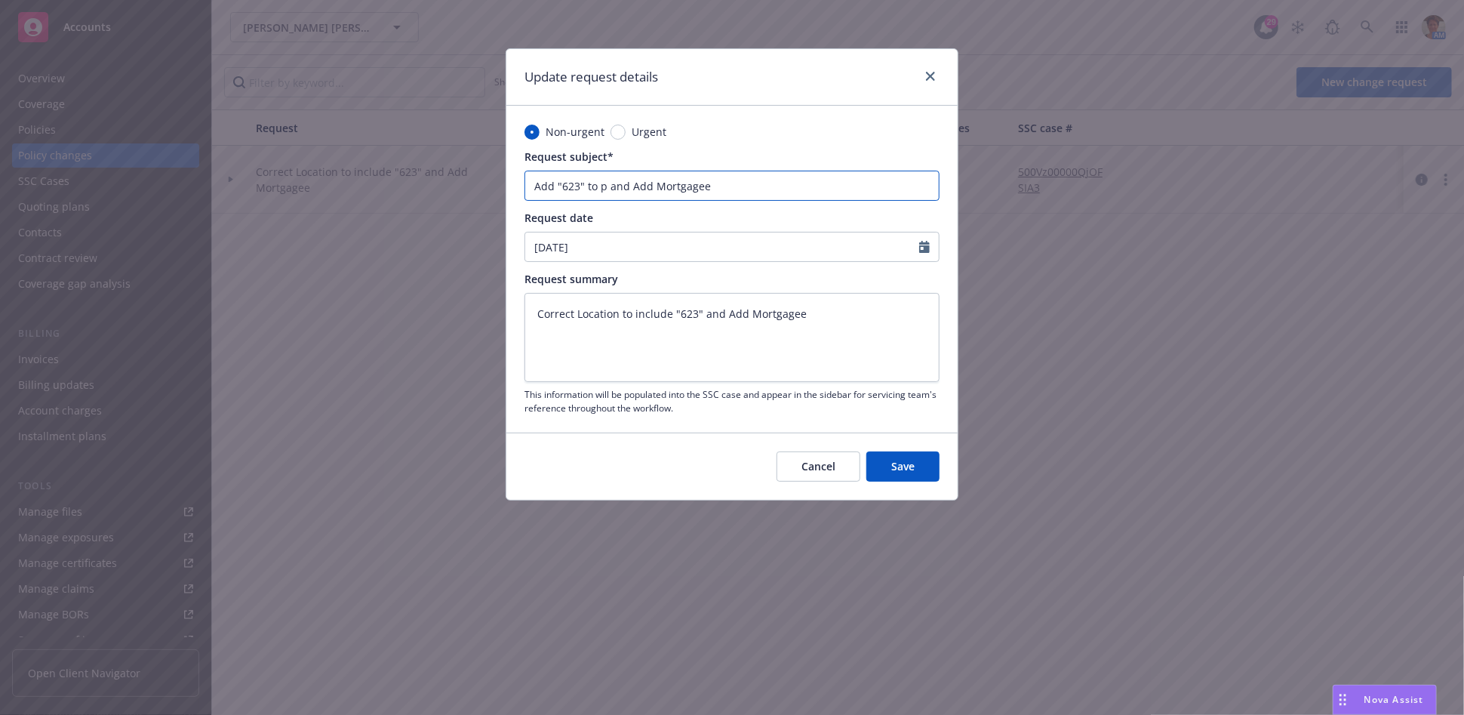
type input "Add "623" to pr and Add Mortgagee"
type textarea "x"
type input "Add "623" to pro and Add Mortgagee"
type textarea "x"
type input "Add "623" to proj and Add Mortgagee"
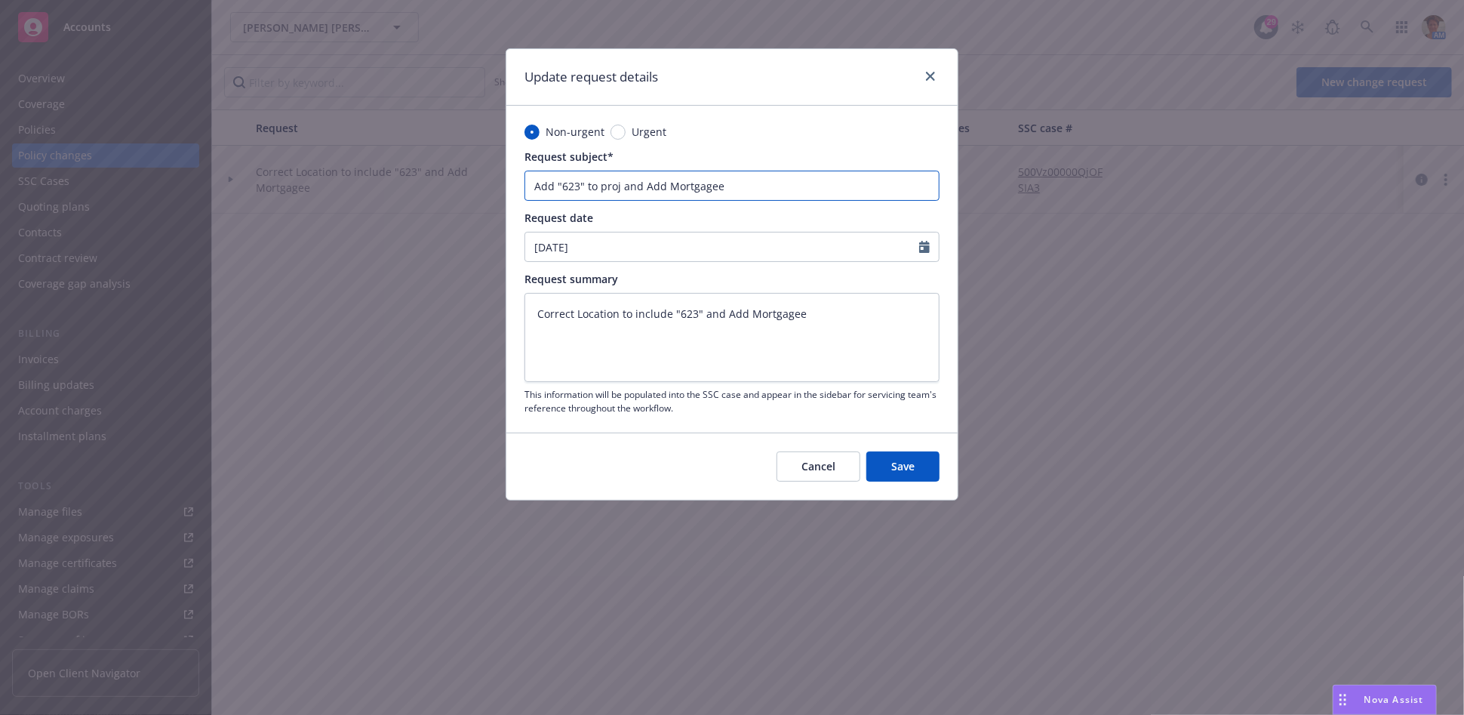
type textarea "x"
type input "Add "623" to proje and Add Mortgagee"
type textarea "x"
type input "Add "623" to projec and Add Mortgagee"
drag, startPoint x: 783, startPoint y: 189, endPoint x: 530, endPoint y: 190, distance: 253.5
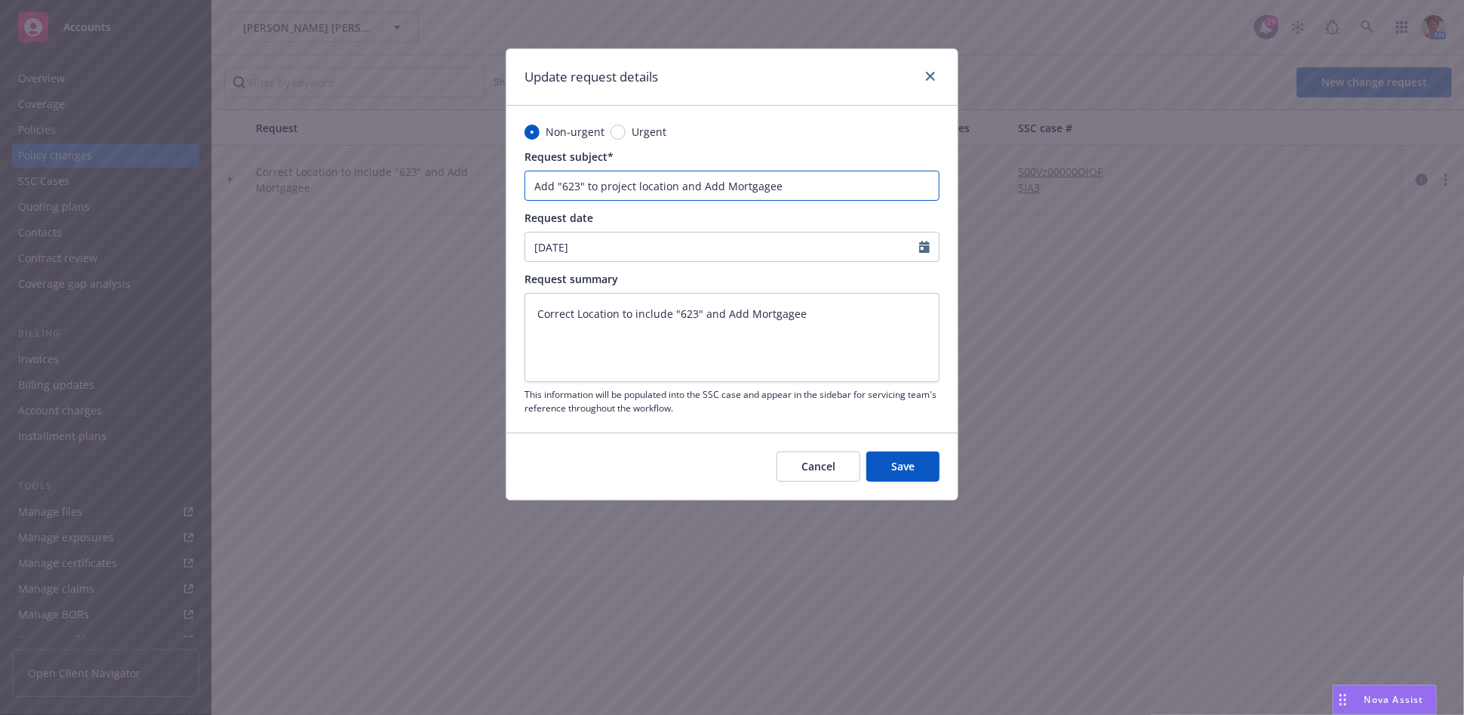
click at [530, 190] on input "Add "623" to project location and Add Mortgagee" at bounding box center [731, 186] width 415 height 30
drag, startPoint x: 809, startPoint y: 308, endPoint x: 468, endPoint y: 301, distance: 341.1
click at [475, 300] on div "Update request details Non-urgent Urgent Request subject* Add "623" to project …" at bounding box center [732, 357] width 1464 height 715
paste textarea "Add "623" to project location"
click at [899, 463] on span "Save" at bounding box center [902, 466] width 23 height 14
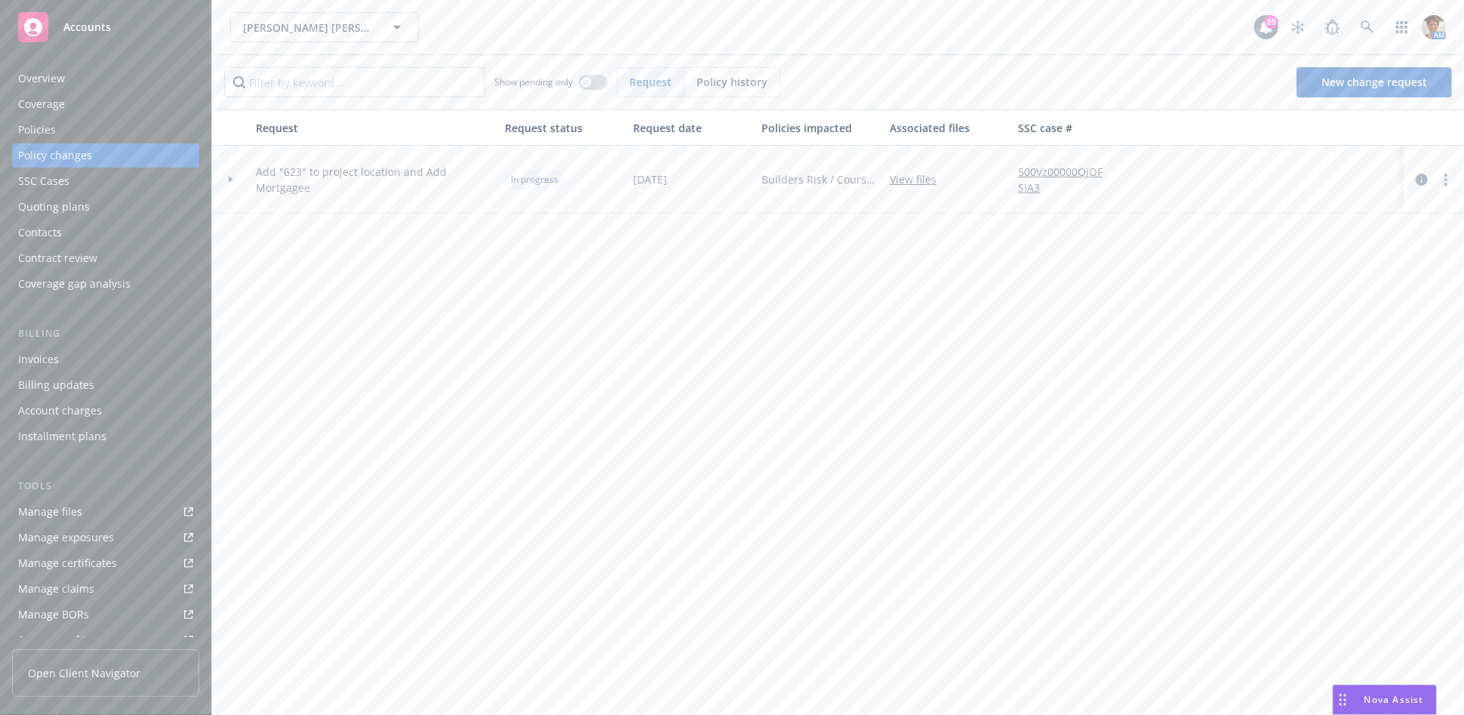
click at [86, 138] on div "Policies" at bounding box center [105, 130] width 175 height 24
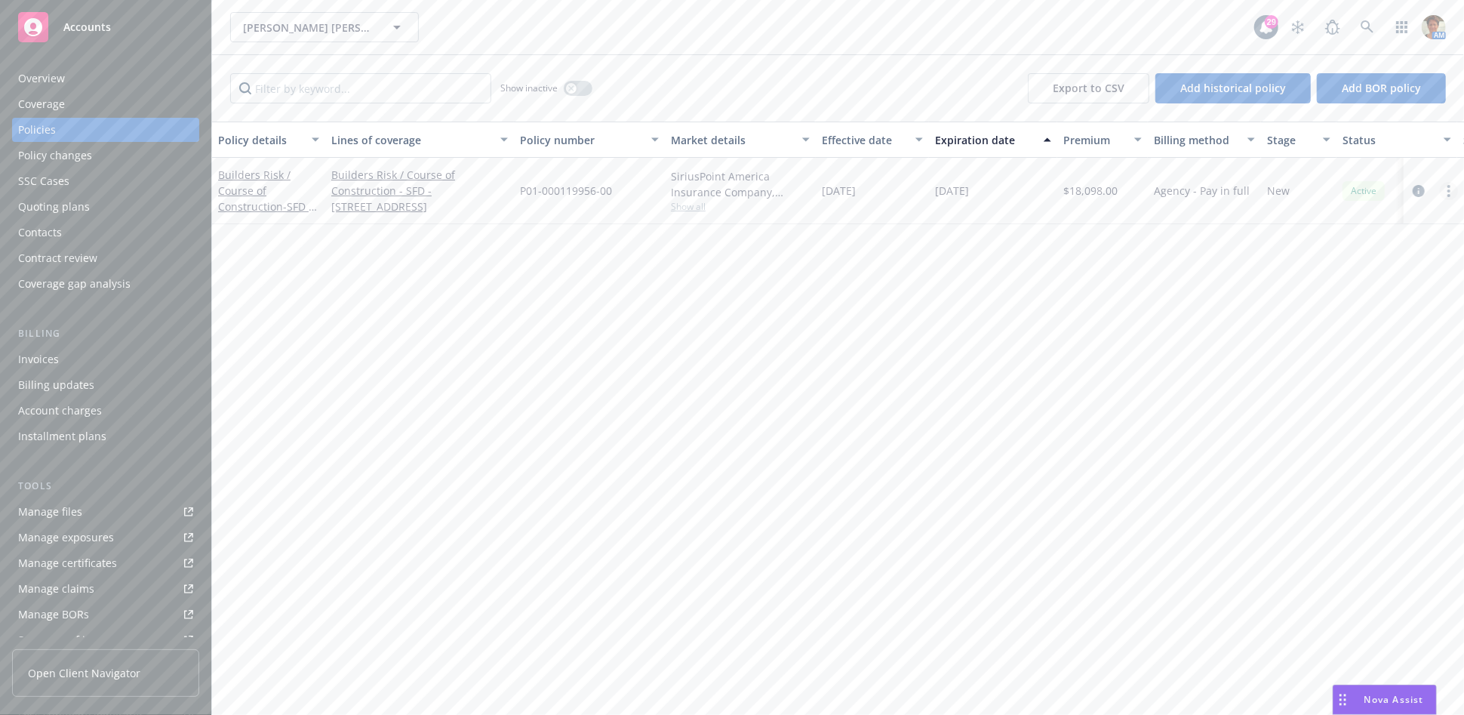
click at [1446, 187] on link "more" at bounding box center [1449, 191] width 18 height 18
click at [1359, 399] on link "Copy logging email" at bounding box center [1368, 403] width 177 height 30
click at [72, 355] on div "Invoices" at bounding box center [105, 359] width 175 height 24
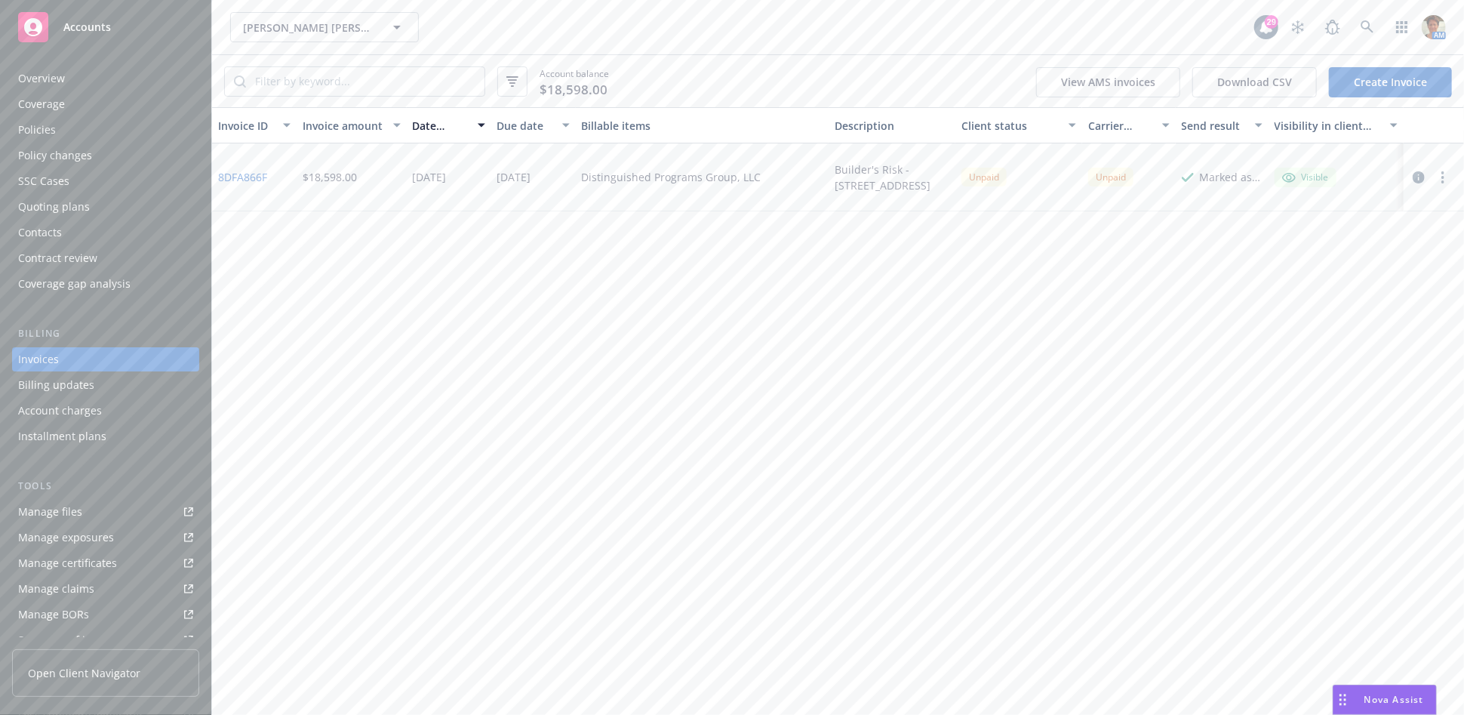
click at [1437, 176] on button "button" at bounding box center [1443, 177] width 18 height 18
click at [1356, 272] on link "Copy invoice URL" at bounding box center [1355, 269] width 192 height 30
